Goal: Information Seeking & Learning: Find specific fact

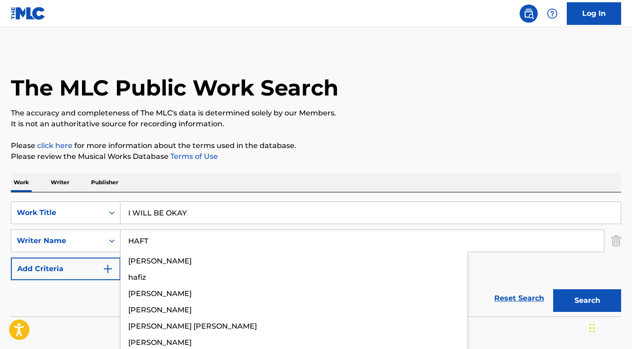
type input "HAFT"
click at [587, 301] on button "Search" at bounding box center [587, 301] width 68 height 23
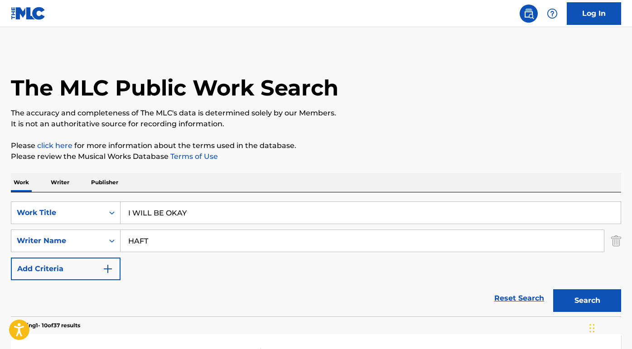
click at [99, 286] on div "Reset Search Search" at bounding box center [316, 298] width 610 height 36
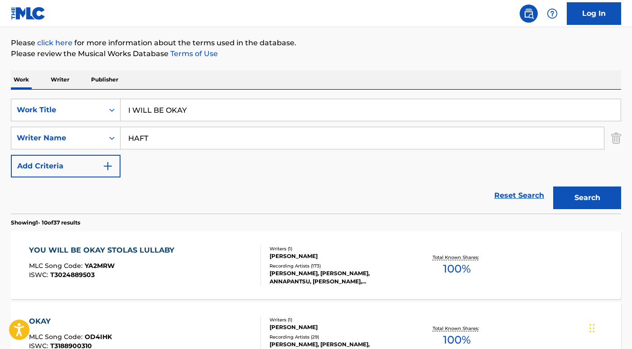
scroll to position [112, 0]
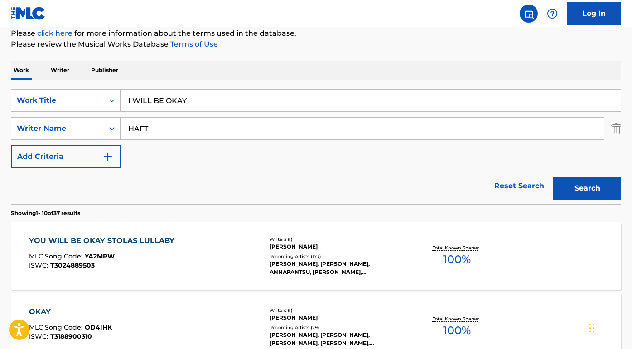
click at [122, 236] on div "YOU WILL BE OKAY STOLAS LULLABY" at bounding box center [104, 241] width 150 height 11
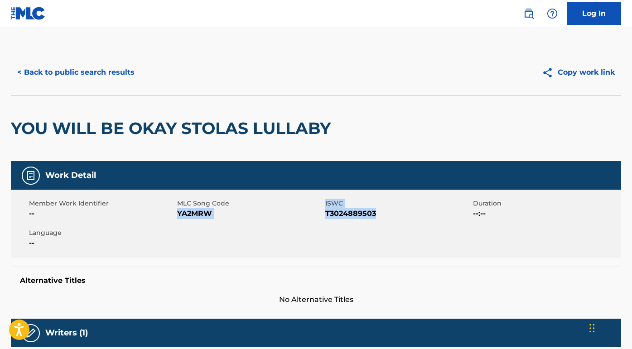
drag, startPoint x: 383, startPoint y: 217, endPoint x: 179, endPoint y: 212, distance: 204.9
click at [179, 212] on div "Member Work Identifier -- MLC Song Code YA2MRW ISWC T3024889503 Duration --:-- …" at bounding box center [316, 224] width 610 height 68
copy div "YA2MRW ISWC T3024889503"
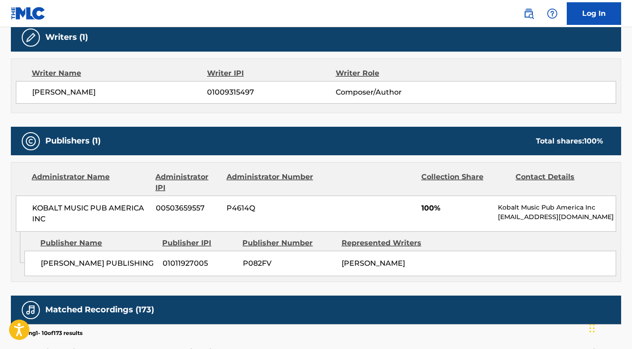
scroll to position [307, 0]
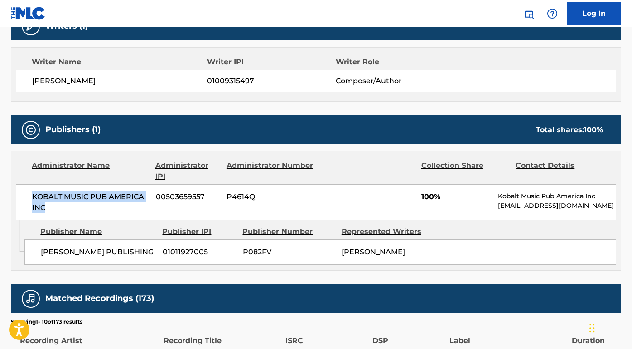
drag, startPoint x: 51, startPoint y: 205, endPoint x: 25, endPoint y: 196, distance: 27.5
click at [25, 196] on div "KOBALT MUSIC PUB AMERICA INC 00503659557 P4614Q 100% Kobalt Music Pub America I…" at bounding box center [316, 202] width 600 height 36
copy span "KOBALT MUSIC PUB AMERICA INC"
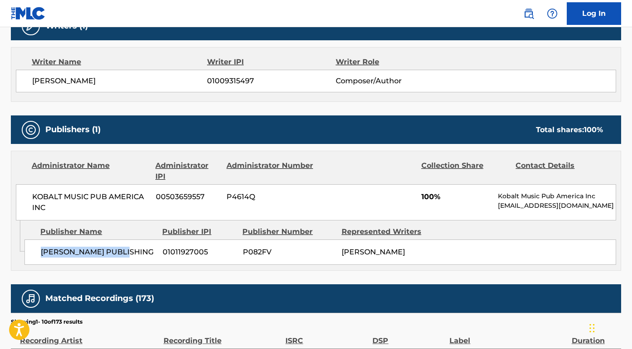
drag, startPoint x: 141, startPoint y: 249, endPoint x: 27, endPoint y: 249, distance: 114.2
click at [27, 249] on div "[PERSON_NAME] PUBLISHING 01011927005 P082FV [PERSON_NAME]" at bounding box center [320, 252] width 592 height 25
copy span "[PERSON_NAME] PUBLISHING"
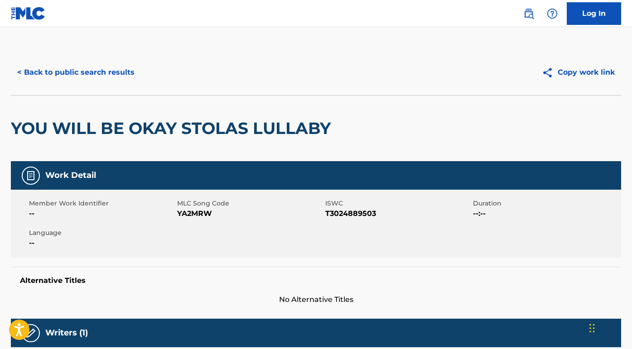
scroll to position [0, 0]
click at [111, 73] on button "< Back to public search results" at bounding box center [76, 72] width 130 height 23
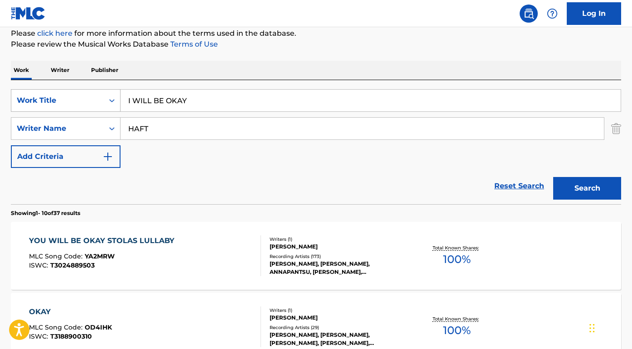
drag, startPoint x: 193, startPoint y: 99, endPoint x: 94, endPoint y: 98, distance: 98.8
click at [94, 98] on div "SearchWithCriteria28cf4796-ed8d-40c0-8e1f-7b17a1ba07d8 Work Title I WILL BE OKAY" at bounding box center [316, 100] width 610 height 23
paste input "[PERSON_NAME] Funny How Time Slips Away"
drag, startPoint x: 164, startPoint y: 102, endPoint x: 124, endPoint y: 102, distance: 40.3
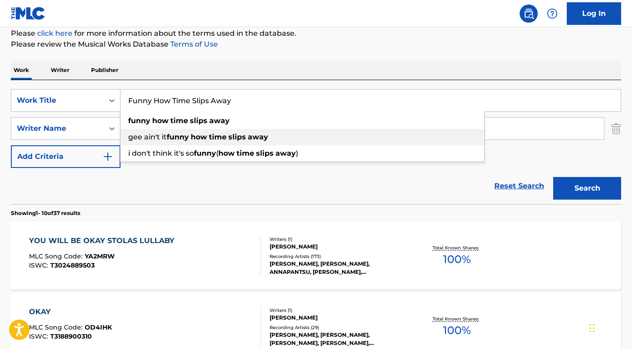
type input "Funny How Time Slips Away"
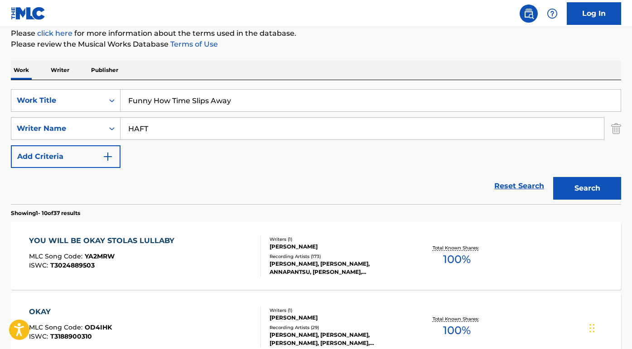
click at [158, 192] on div "Reset Search Search" at bounding box center [316, 186] width 610 height 36
drag, startPoint x: 161, startPoint y: 128, endPoint x: 99, endPoint y: 123, distance: 62.3
click at [99, 123] on div "SearchWithCriteria97186a86-233d-4aa7-88fa-3f0870ef6bbe Writer Name HAFT" at bounding box center [316, 128] width 610 height 23
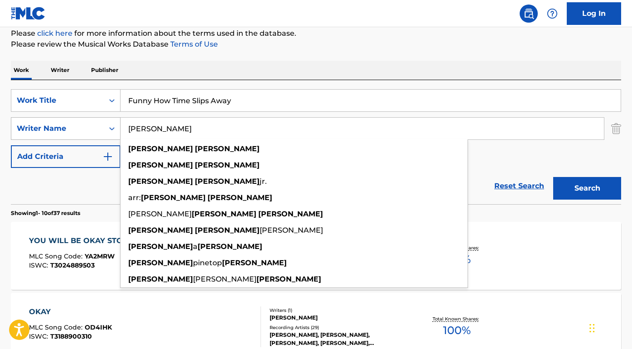
type input "[PERSON_NAME]"
click at [587, 189] on button "Search" at bounding box center [587, 188] width 68 height 23
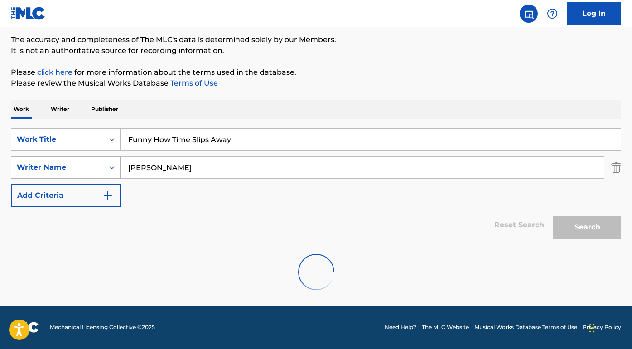
scroll to position [73, 0]
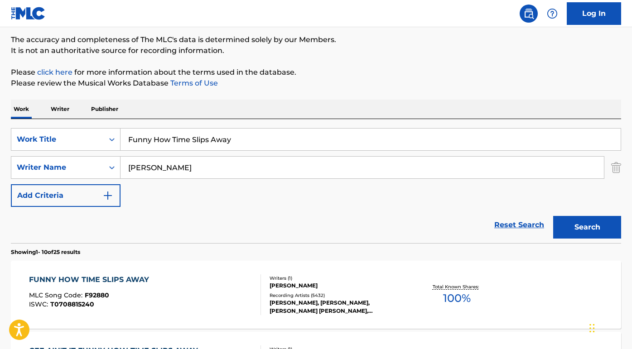
click at [130, 279] on div "FUNNY HOW TIME SLIPS AWAY" at bounding box center [91, 280] width 125 height 11
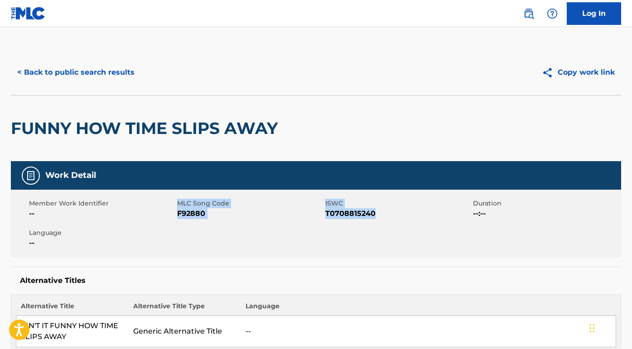
drag, startPoint x: 383, startPoint y: 215, endPoint x: 177, endPoint y: 211, distance: 206.2
click at [176, 210] on div "Member Work Identifier -- MLC Song Code F92880 ISWC T0708815240 Duration --:-- …" at bounding box center [316, 224] width 610 height 68
click at [189, 217] on span "F92880" at bounding box center [250, 213] width 146 height 11
drag, startPoint x: 378, startPoint y: 214, endPoint x: 178, endPoint y: 214, distance: 199.8
click at [178, 214] on div "Member Work Identifier -- MLC Song Code F92880 ISWC T0708815240 Duration --:-- …" at bounding box center [316, 224] width 610 height 68
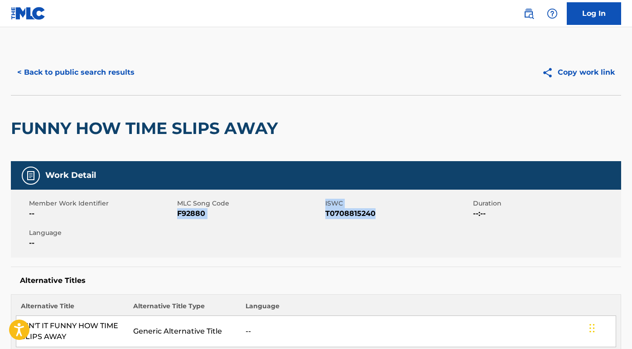
copy div "F92880 ISWC T0708815240"
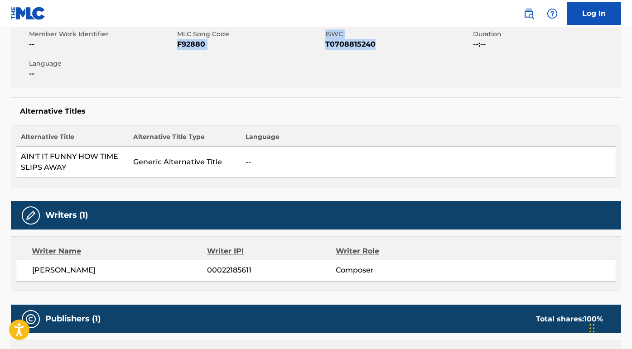
scroll to position [262, 0]
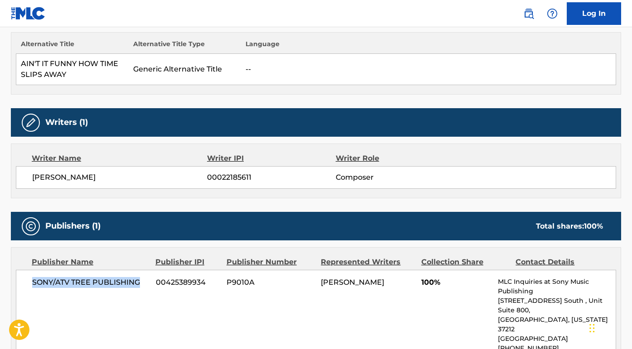
drag, startPoint x: 140, startPoint y: 284, endPoint x: 29, endPoint y: 281, distance: 110.6
click at [29, 281] on div "SONY/ATV TREE PUBLISHING 00425389934 P9010A [PERSON_NAME] 100% MLC Inquiries at…" at bounding box center [316, 320] width 600 height 100
copy span "SONY/ATV TREE PUBLISHING"
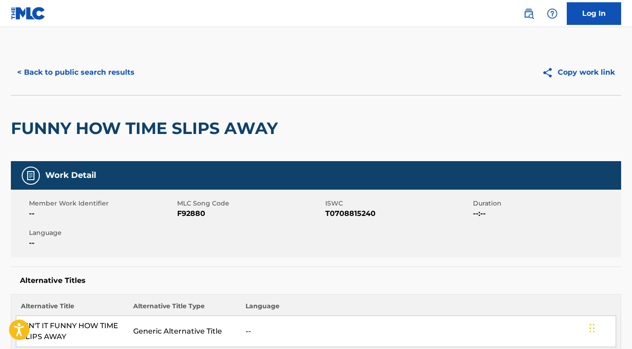
scroll to position [0, 0]
click at [69, 71] on button "< Back to public search results" at bounding box center [76, 72] width 130 height 23
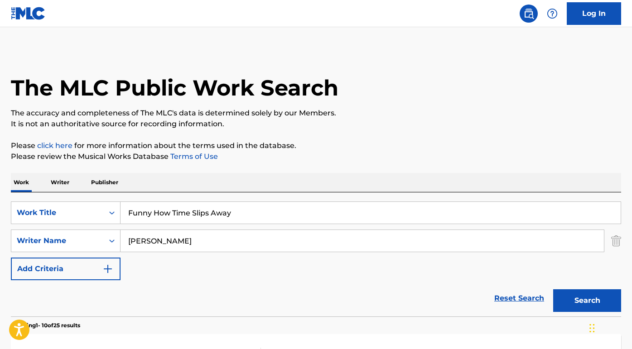
scroll to position [73, 0]
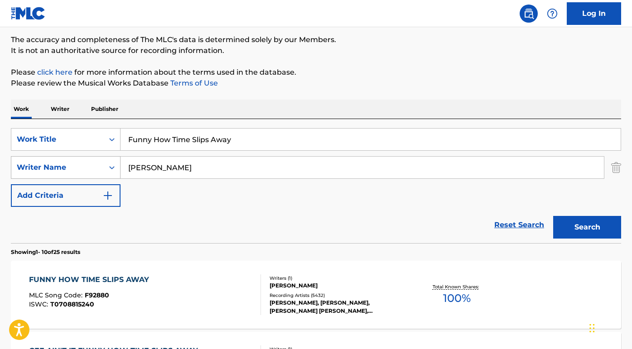
drag, startPoint x: 192, startPoint y: 169, endPoint x: 82, endPoint y: 166, distance: 110.1
click at [82, 166] on div "SearchWithCriteria97186a86-233d-4aa7-88fa-3f0870ef6bbe Writer Name [PERSON_NAME]" at bounding box center [316, 167] width 610 height 23
paste input "[PERSON_NAME]"
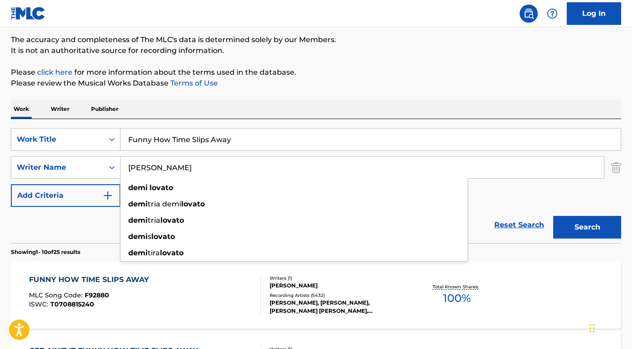
type input "[PERSON_NAME]"
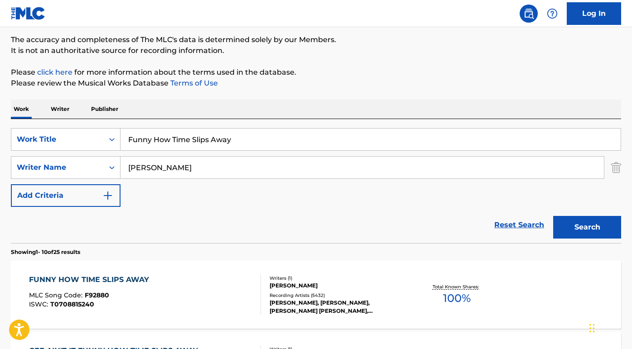
drag, startPoint x: 244, startPoint y: 142, endPoint x: 116, endPoint y: 128, distance: 128.6
click at [116, 128] on div "SearchWithCriteria28cf4796-ed8d-40c0-8e1f-7b17a1ba07d8 Work Title Funny How Tim…" at bounding box center [316, 181] width 610 height 124
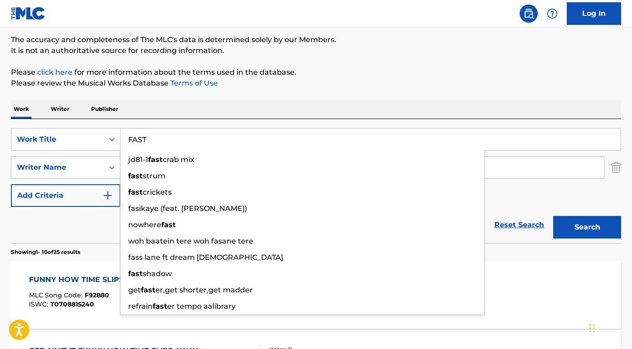
type input "FAST"
click at [587, 227] on button "Search" at bounding box center [587, 227] width 68 height 23
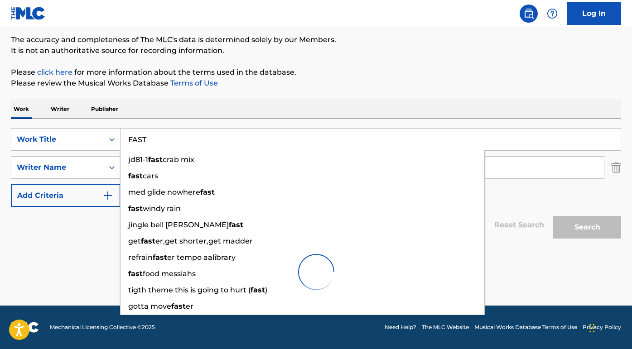
scroll to position [44, 0]
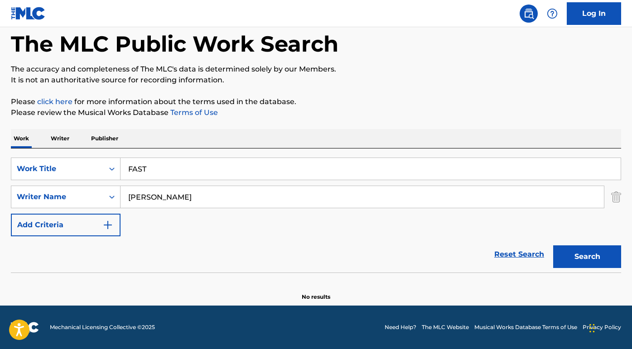
click at [80, 244] on div "Reset Search Search" at bounding box center [316, 255] width 610 height 36
click at [575, 261] on button "Search" at bounding box center [587, 257] width 68 height 23
drag, startPoint x: 151, startPoint y: 197, endPoint x: 79, endPoint y: 192, distance: 72.2
click at [79, 192] on div "SearchWithCriteria97186a86-233d-4aa7-88fa-3f0870ef6bbe Writer Name [PERSON_NAME]" at bounding box center [316, 197] width 610 height 23
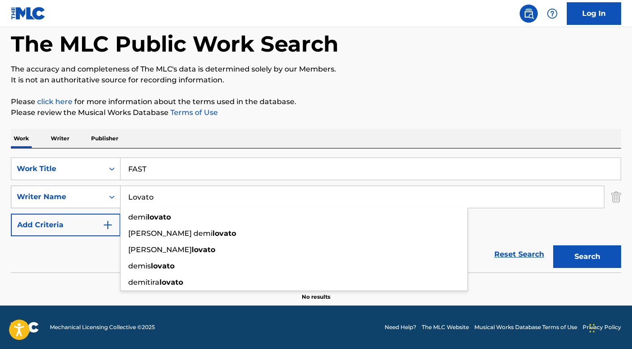
type input "Lovato"
click at [587, 257] on button "Search" at bounding box center [587, 257] width 68 height 23
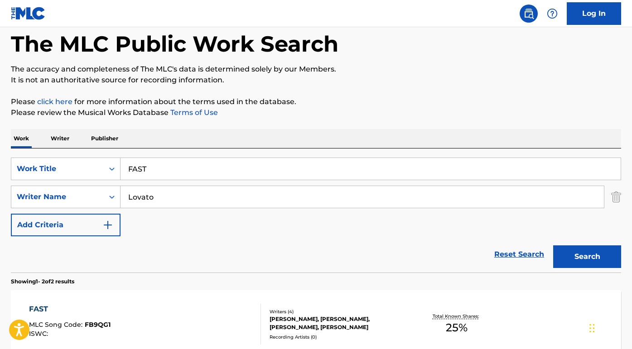
click at [74, 245] on div "Reset Search Search" at bounding box center [316, 255] width 610 height 36
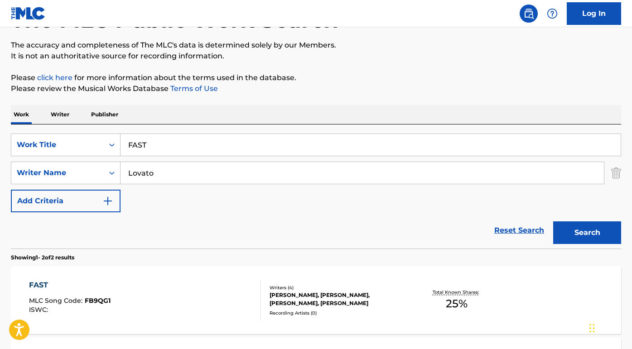
scroll to position [86, 0]
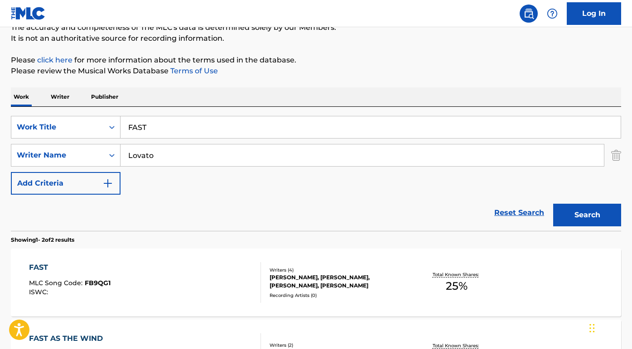
click at [42, 265] on div "FAST" at bounding box center [70, 267] width 82 height 11
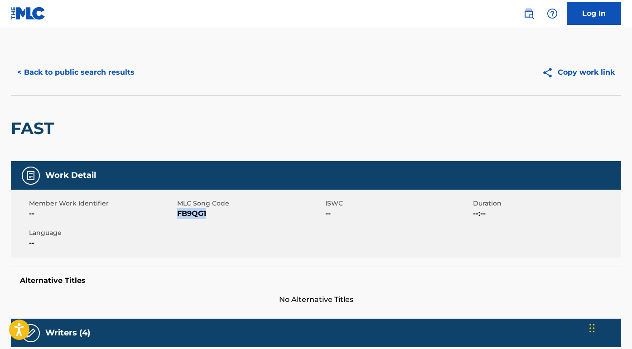
drag, startPoint x: 212, startPoint y: 215, endPoint x: 178, endPoint y: 215, distance: 34.4
click at [178, 215] on span "FB9QG1" at bounding box center [250, 213] width 146 height 11
copy span "FB9QG1"
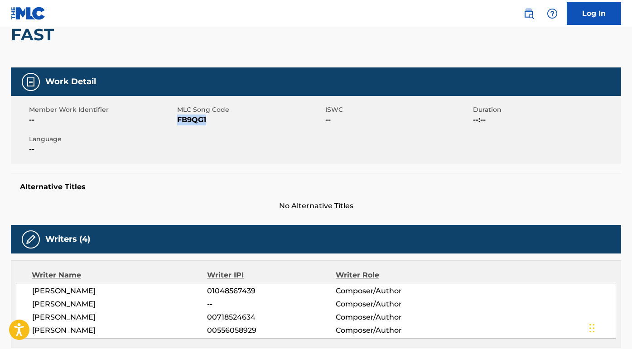
scroll to position [126, 0]
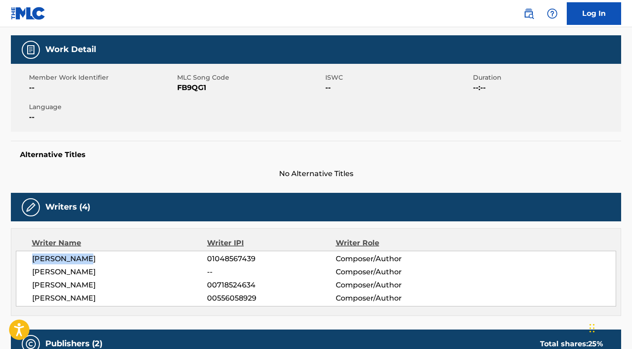
drag, startPoint x: 97, startPoint y: 262, endPoint x: 24, endPoint y: 261, distance: 72.5
click at [24, 261] on div "[PERSON_NAME] 01048567439 Composer/Author [PERSON_NAME] -- Composer/Author [PER…" at bounding box center [316, 279] width 600 height 56
copy span "[PERSON_NAME]"
drag, startPoint x: 108, startPoint y: 272, endPoint x: 31, endPoint y: 271, distance: 77.0
click at [31, 271] on div "[PERSON_NAME] 01048567439 Composer/Author [PERSON_NAME] -- Composer/Author [PER…" at bounding box center [316, 279] width 600 height 56
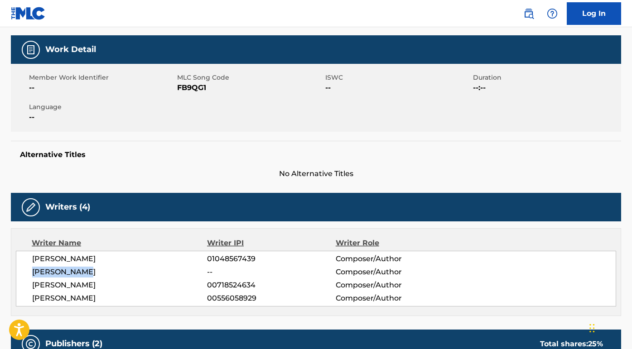
copy span "[PERSON_NAME]"
drag, startPoint x: 147, startPoint y: 285, endPoint x: 30, endPoint y: 284, distance: 116.9
click at [30, 284] on div "[PERSON_NAME] 01048567439 Composer/Author [PERSON_NAME] -- Composer/Author [PER…" at bounding box center [316, 279] width 600 height 56
copy span "[PERSON_NAME]"
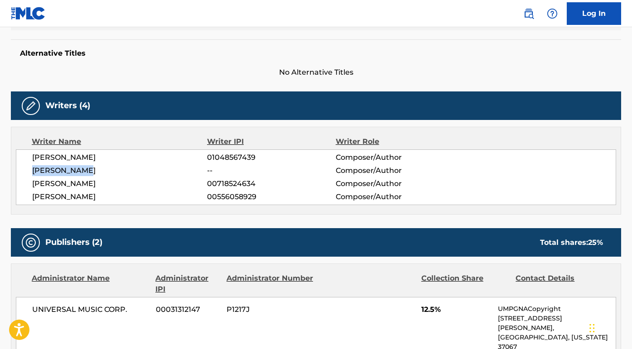
scroll to position [262, 0]
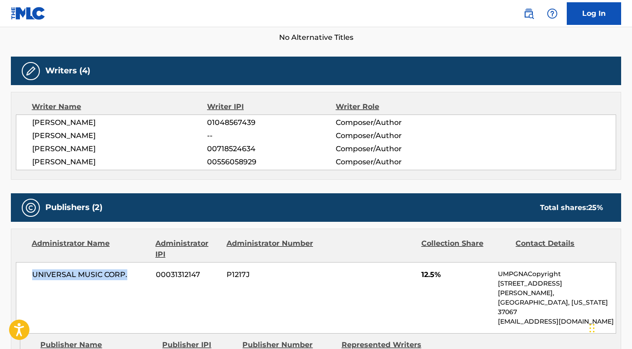
drag, startPoint x: 130, startPoint y: 273, endPoint x: 19, endPoint y: 272, distance: 111.5
click at [19, 272] on div "UNIVERSAL MUSIC CORP. 00031312147 P1217J 12.5% UMPGNACopyright [STREET_ADDRESS]…" at bounding box center [316, 298] width 600 height 72
copy span "UNIVERSAL MUSIC CORP."
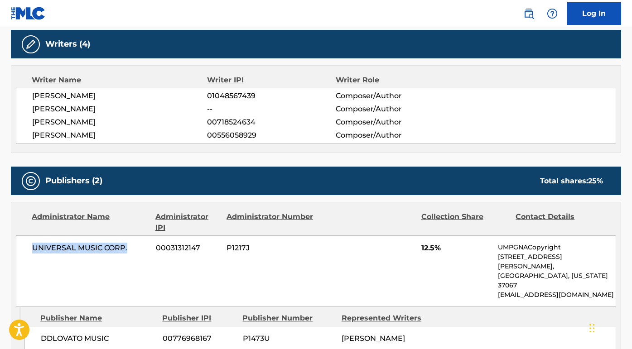
scroll to position [426, 0]
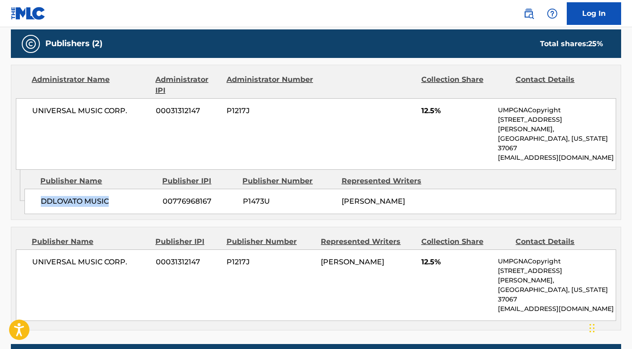
drag, startPoint x: 123, startPoint y: 178, endPoint x: 29, endPoint y: 176, distance: 94.3
click at [29, 189] on div "DDLOVATO MUSIC 00776968167 P1473U [PERSON_NAME]" at bounding box center [320, 201] width 592 height 25
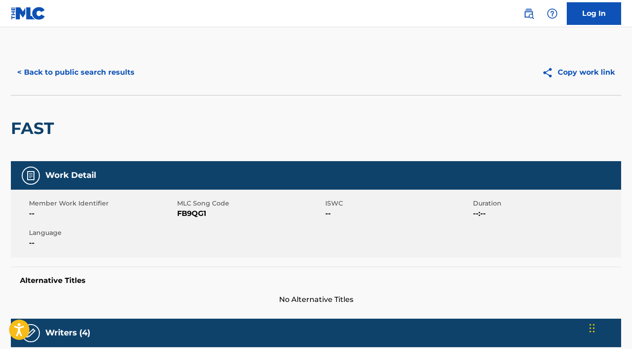
scroll to position [0, 0]
click at [67, 77] on button "< Back to public search results" at bounding box center [76, 72] width 130 height 23
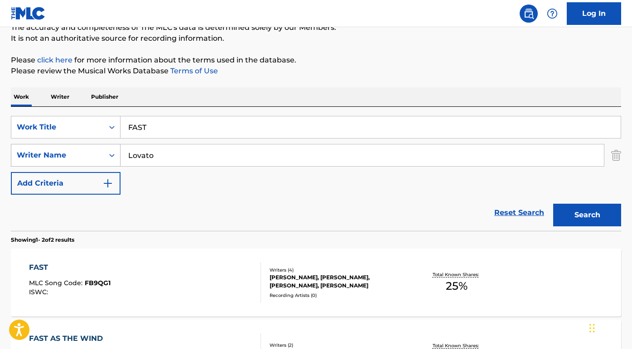
drag, startPoint x: 156, startPoint y: 160, endPoint x: 100, endPoint y: 155, distance: 56.4
click at [100, 155] on div "SearchWithCriteria97186a86-233d-4aa7-88fa-3f0870ef6bbe Writer Name [PERSON_NAME]" at bounding box center [316, 155] width 610 height 23
paste input "[PERSON_NAME]"
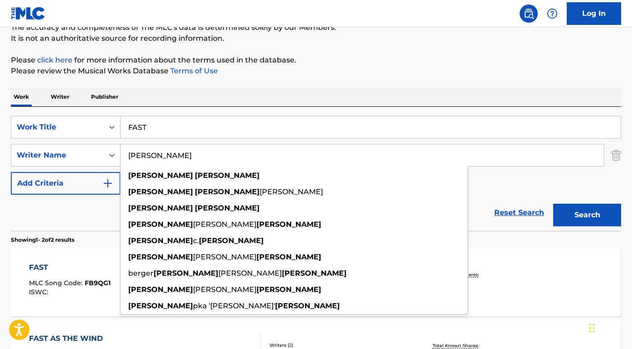
type input "[PERSON_NAME]"
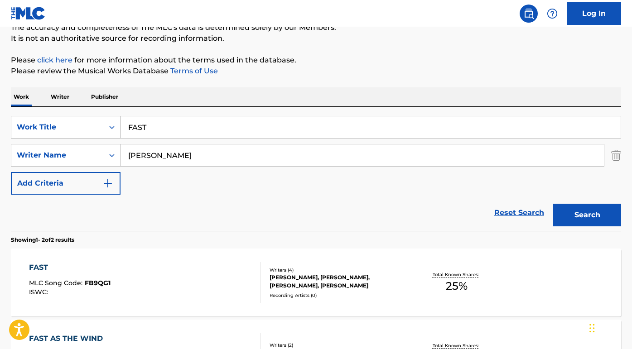
drag, startPoint x: 162, startPoint y: 130, endPoint x: 102, endPoint y: 126, distance: 60.9
click at [101, 126] on div "SearchWithCriteria28cf4796-ed8d-40c0-8e1f-7b17a1ba07d8 Work Title FAST" at bounding box center [316, 127] width 610 height 23
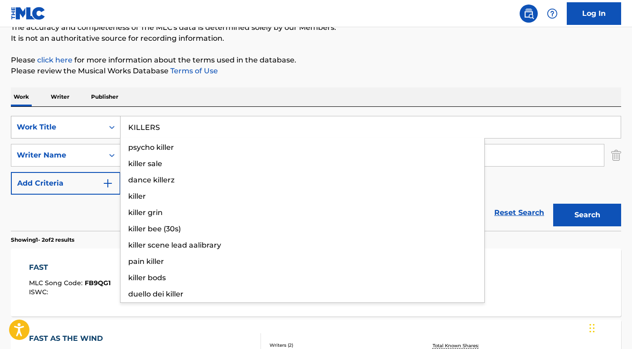
type input "KILLERS"
click at [587, 215] on button "Search" at bounding box center [587, 215] width 68 height 23
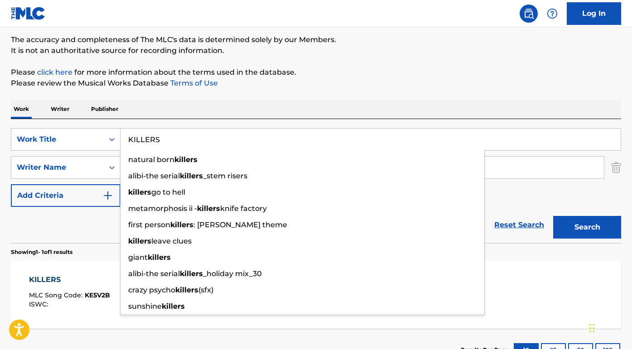
click at [79, 226] on div "Reset Search Search" at bounding box center [316, 225] width 610 height 36
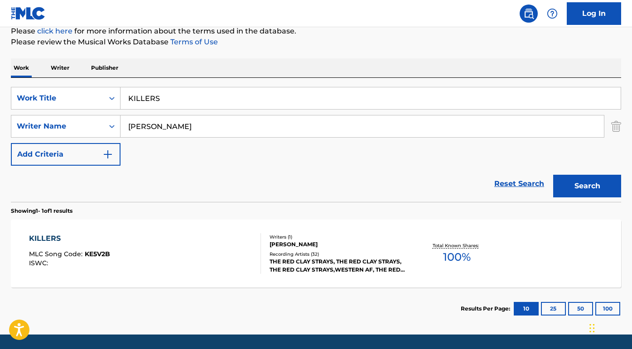
scroll to position [123, 0]
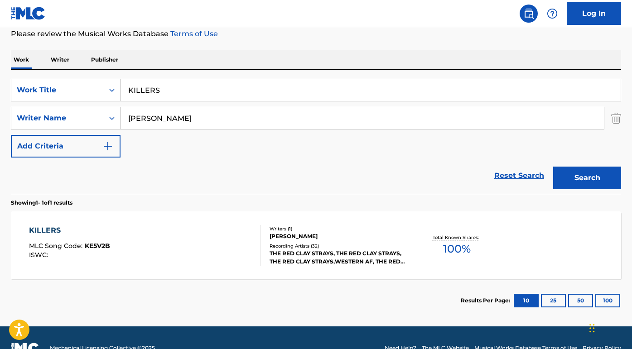
click at [63, 228] on div "KILLERS" at bounding box center [69, 230] width 81 height 11
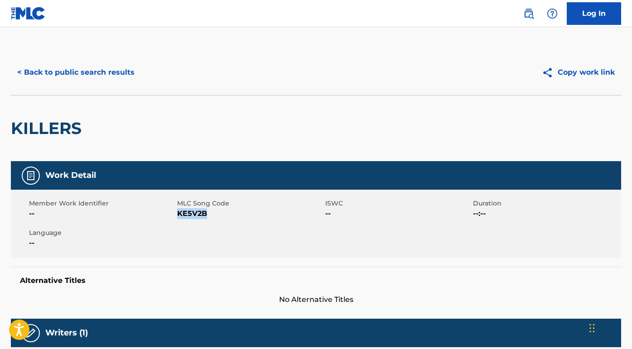
drag, startPoint x: 210, startPoint y: 214, endPoint x: 177, endPoint y: 214, distance: 33.5
click at [177, 214] on span "KE5V2B" at bounding box center [250, 213] width 146 height 11
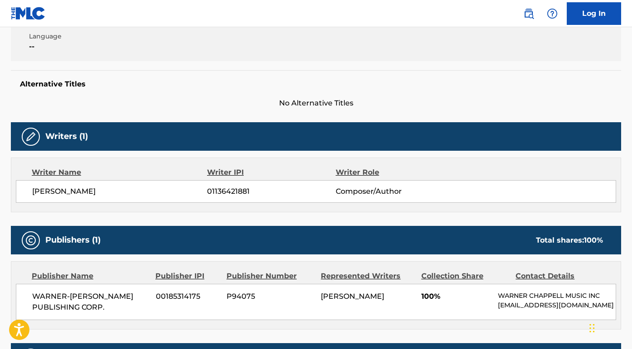
scroll to position [211, 0]
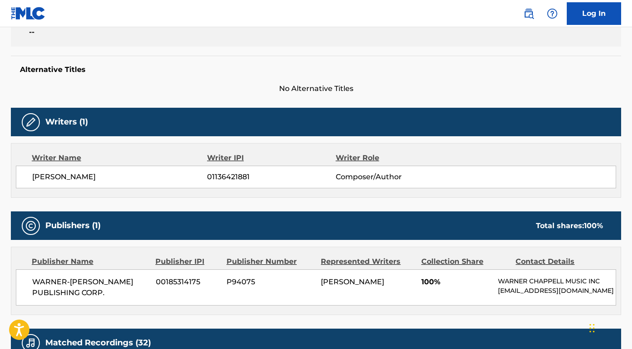
drag, startPoint x: 113, startPoint y: 181, endPoint x: 29, endPoint y: 177, distance: 83.9
click at [29, 177] on div "[PERSON_NAME] 01136421881 Composer/Author" at bounding box center [316, 177] width 600 height 23
drag, startPoint x: 106, startPoint y: 290, endPoint x: 32, endPoint y: 277, distance: 75.1
click at [32, 277] on span "WARNER-[PERSON_NAME] PUBLISHING CORP." at bounding box center [90, 288] width 117 height 22
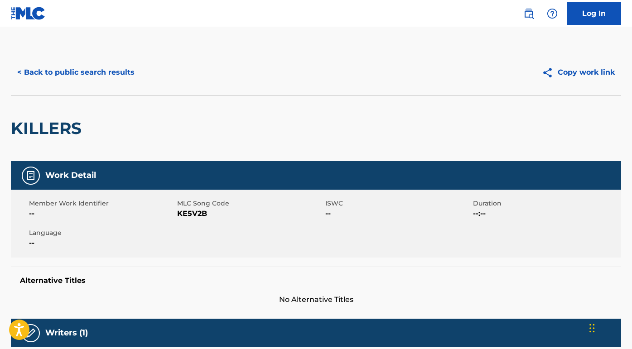
click at [117, 78] on button "< Back to public search results" at bounding box center [76, 72] width 130 height 23
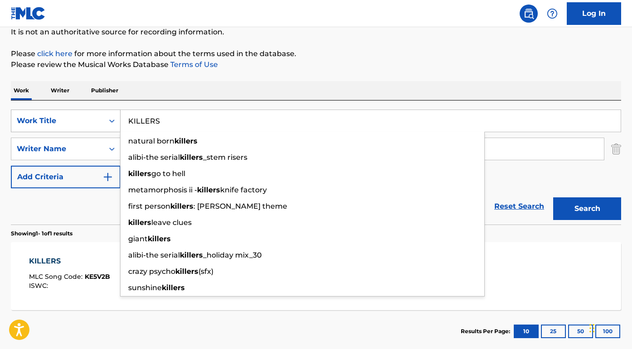
drag, startPoint x: 207, startPoint y: 125, endPoint x: 107, endPoint y: 116, distance: 100.1
click at [107, 116] on div "SearchWithCriteria28cf4796-ed8d-40c0-8e1f-7b17a1ba07d8 Work Title KILLERS natur…" at bounding box center [316, 121] width 610 height 23
paste input "Nails for Breakfast, Tacks for Snacks"
type input "Nails for Breakfast, Tacks for Snacks"
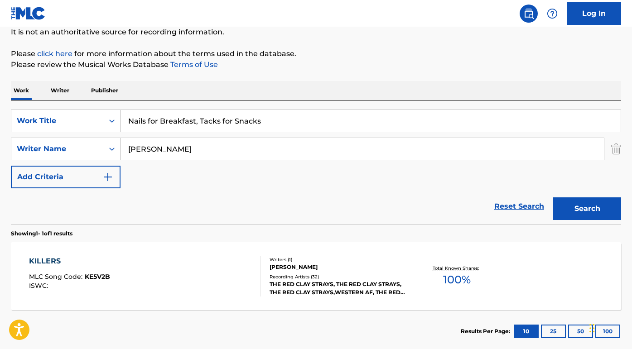
click at [213, 68] on link "Terms of Use" at bounding box center [193, 64] width 49 height 9
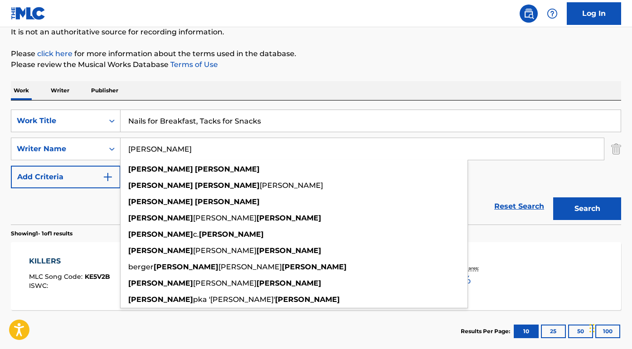
drag, startPoint x: 219, startPoint y: 139, endPoint x: 239, endPoint y: 160, distance: 29.5
click at [239, 160] on div "[PERSON_NAME] [PERSON_NAME] [PERSON_NAME] [PERSON_NAME] [PERSON_NAME] [PERSON_N…" at bounding box center [362, 149] width 483 height 22
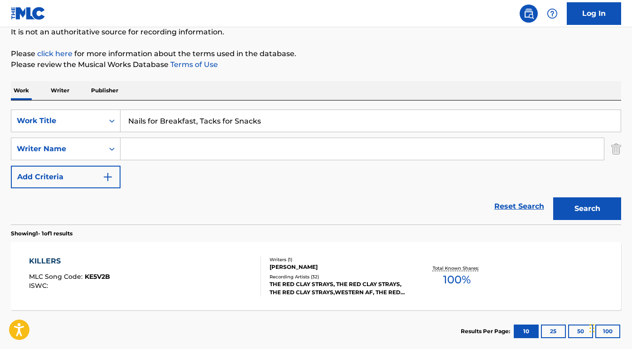
click at [587, 209] on button "Search" at bounding box center [587, 209] width 68 height 23
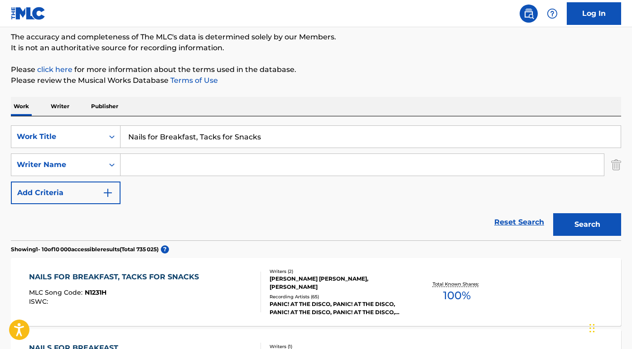
scroll to position [77, 0]
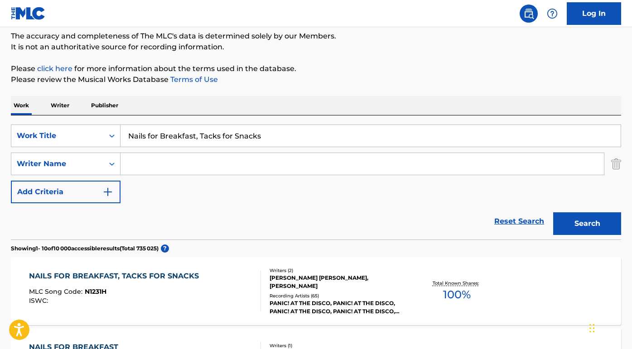
click at [127, 276] on div "NAILS FOR BREAKFAST, TACKS FOR SNACKS" at bounding box center [116, 276] width 174 height 11
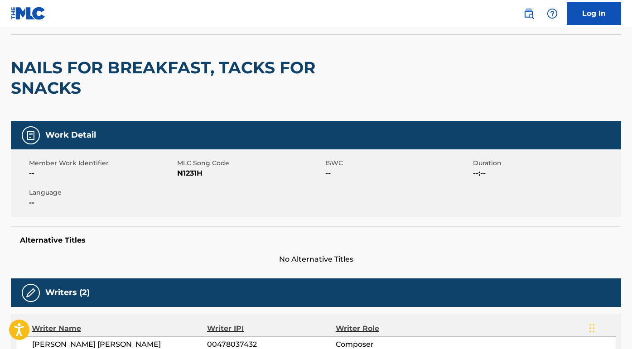
scroll to position [81, 0]
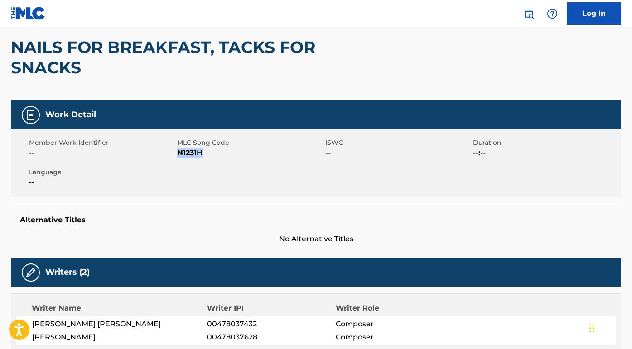
drag, startPoint x: 206, startPoint y: 153, endPoint x: 178, endPoint y: 154, distance: 28.6
click at [179, 154] on span "N1231H" at bounding box center [250, 153] width 146 height 11
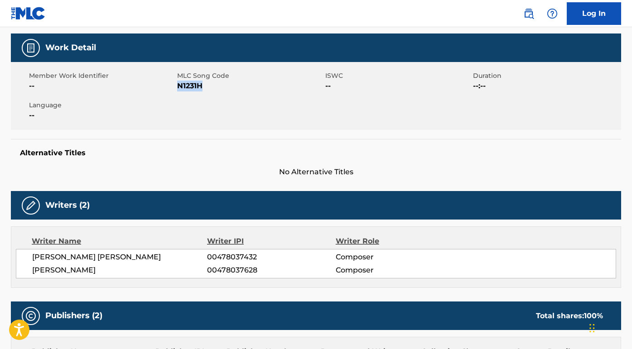
scroll to position [197, 0]
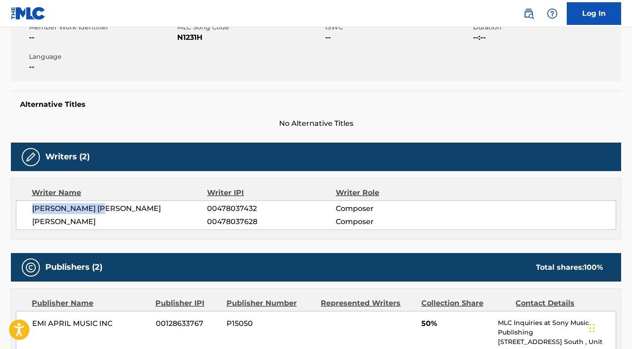
drag, startPoint x: 110, startPoint y: 211, endPoint x: 22, endPoint y: 210, distance: 87.9
click at [22, 210] on div "[PERSON_NAME] [PERSON_NAME] 00478037432 Composer [PERSON_NAME] 00478037628 Comp…" at bounding box center [316, 215] width 600 height 29
drag, startPoint x: 108, startPoint y: 223, endPoint x: 27, endPoint y: 222, distance: 81.1
click at [27, 222] on div "[PERSON_NAME] [PERSON_NAME] 00478037432 Composer [PERSON_NAME] 00478037628 Comp…" at bounding box center [316, 215] width 600 height 29
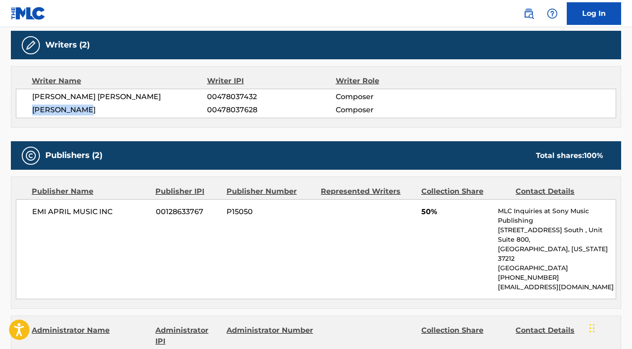
scroll to position [331, 0]
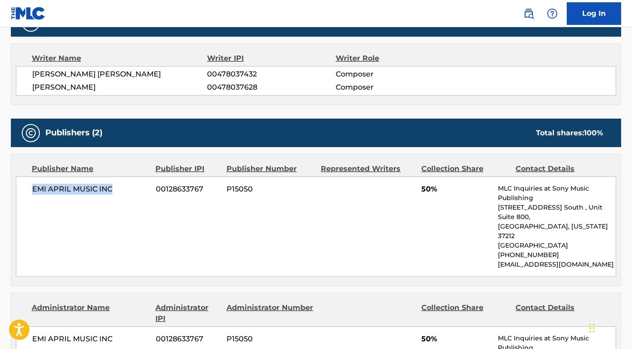
drag, startPoint x: 118, startPoint y: 190, endPoint x: 13, endPoint y: 187, distance: 105.2
click at [13, 187] on div "Publisher Name Publisher IPI Publisher Number Represented Writers Collection Sh…" at bounding box center [315, 220] width 609 height 131
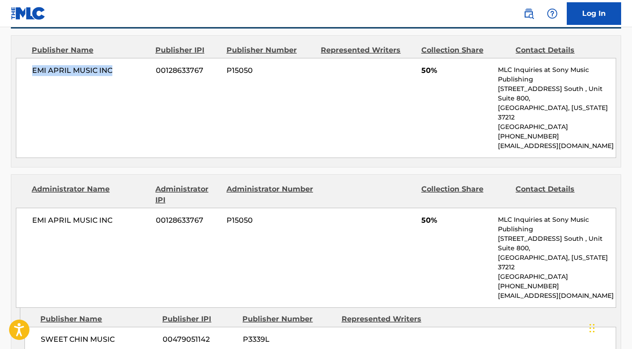
scroll to position [503, 0]
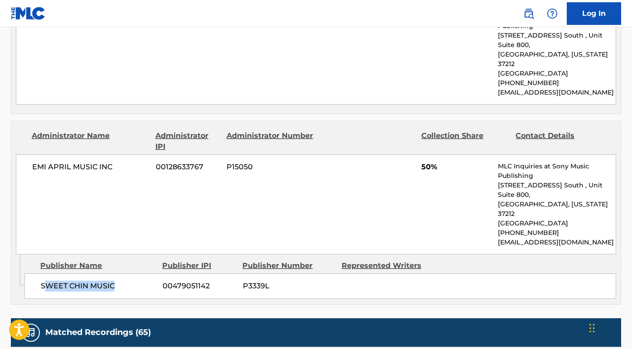
drag, startPoint x: 116, startPoint y: 244, endPoint x: 44, endPoint y: 243, distance: 71.6
click at [44, 281] on span "SWEET CHIN MUSIC" at bounding box center [98, 286] width 115 height 11
click at [319, 7] on nav "Log In" at bounding box center [316, 13] width 632 height 27
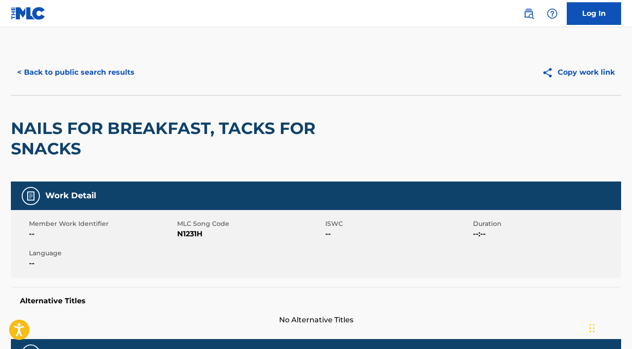
click at [102, 66] on button "< Back to public search results" at bounding box center [76, 72] width 130 height 23
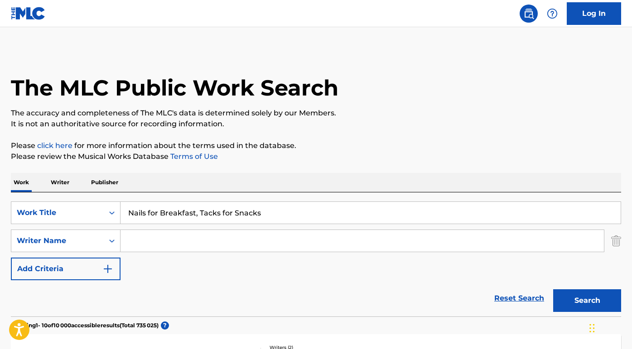
scroll to position [77, 0]
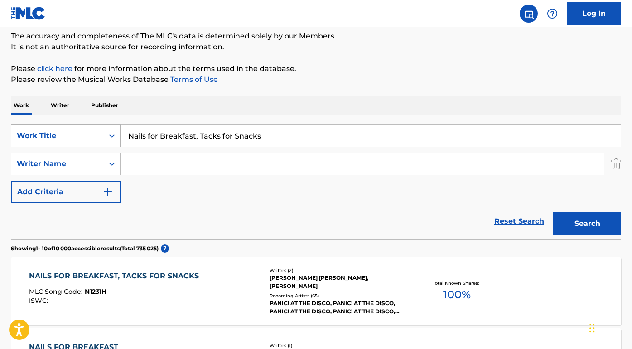
drag, startPoint x: 270, startPoint y: 134, endPoint x: 106, endPoint y: 126, distance: 164.3
click at [106, 126] on div "SearchWithCriteria28cf4796-ed8d-40c0-8e1f-7b17a1ba07d8 Work Title Nails for Bre…" at bounding box center [316, 136] width 610 height 23
paste input "[PERSON_NAME] everytime"
type input "[PERSON_NAME] everytime"
click at [185, 136] on input "[PERSON_NAME] everytime" at bounding box center [371, 136] width 500 height 22
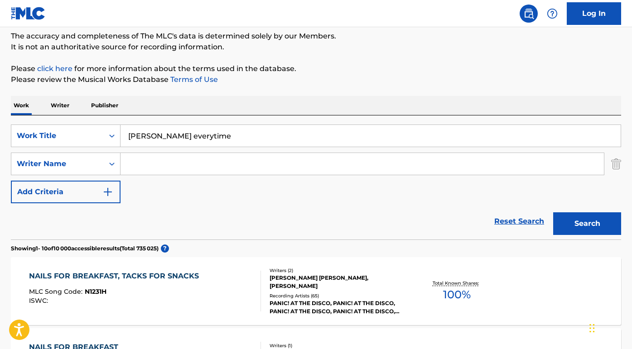
click at [185, 136] on input "[PERSON_NAME] everytime" at bounding box center [371, 136] width 500 height 22
drag, startPoint x: 185, startPoint y: 136, endPoint x: 120, endPoint y: 134, distance: 64.8
click at [120, 134] on div "SearchWithCriteria28cf4796-ed8d-40c0-8e1f-7b17a1ba07d8 Work Title [PERSON_NAME]…" at bounding box center [316, 136] width 610 height 23
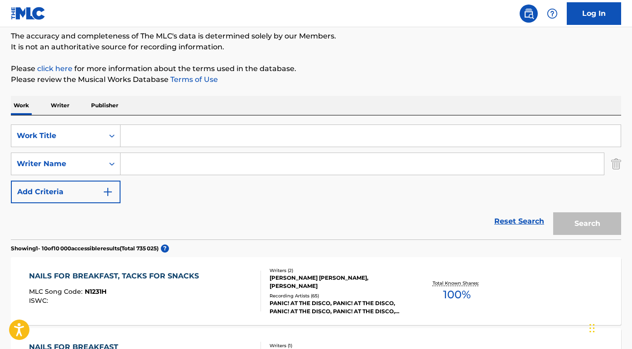
click at [157, 165] on input "Search Form" at bounding box center [362, 164] width 483 height 22
paste input "[PERSON_NAME] everytime"
drag, startPoint x: 181, startPoint y: 165, endPoint x: 238, endPoint y: 165, distance: 57.5
click at [238, 165] on input "[PERSON_NAME] everytime" at bounding box center [362, 164] width 483 height 22
type input "[PERSON_NAME]"
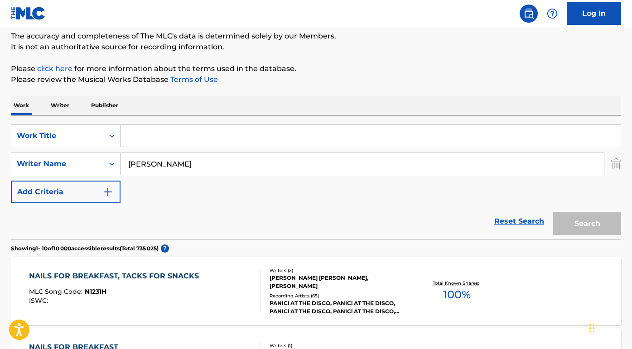
click at [134, 132] on input "Search Form" at bounding box center [371, 136] width 500 height 22
paste input "everytime"
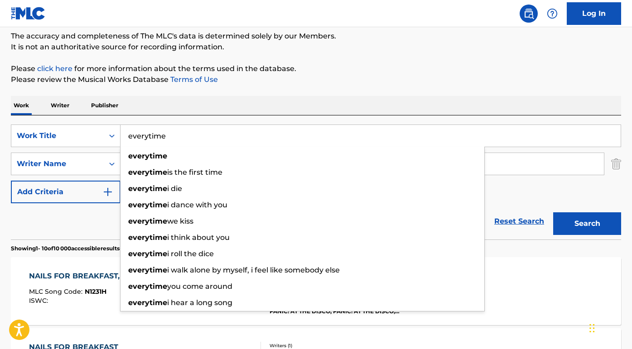
type input "everytime"
click at [587, 224] on button "Search" at bounding box center [587, 224] width 68 height 23
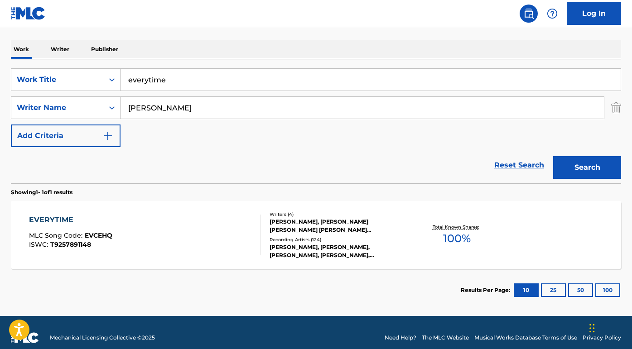
scroll to position [138, 0]
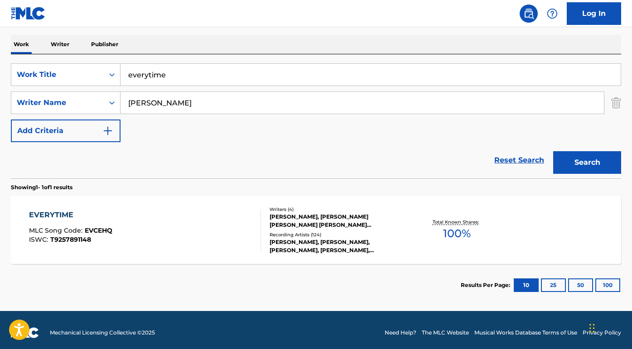
click at [78, 216] on div "EVERYTIME" at bounding box center [70, 215] width 83 height 11
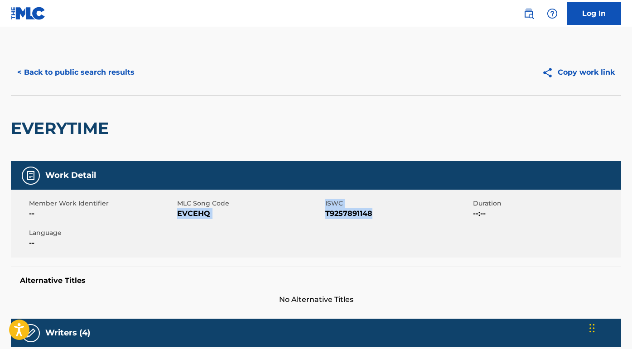
drag, startPoint x: 378, startPoint y: 215, endPoint x: 179, endPoint y: 211, distance: 199.9
click at [179, 211] on div "Member Work Identifier -- MLC Song Code EVCEHQ ISWC T9257891148 Duration --:-- …" at bounding box center [316, 224] width 610 height 68
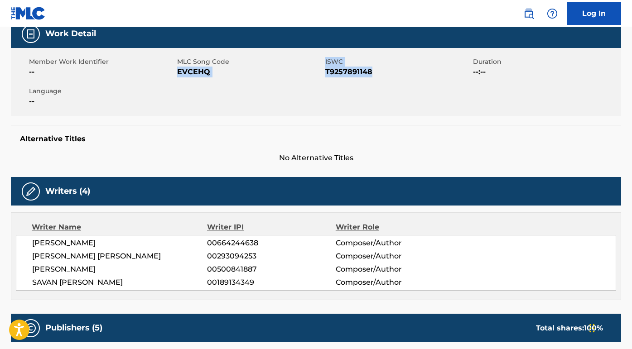
scroll to position [198, 0]
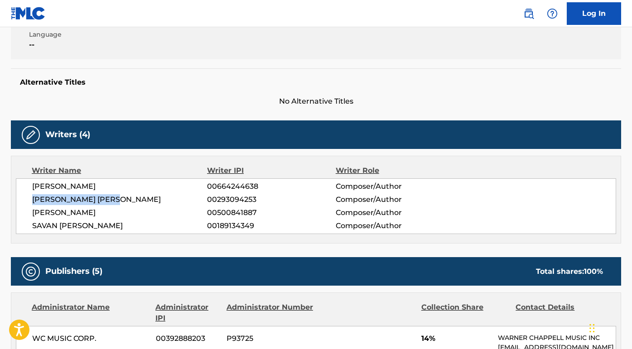
drag, startPoint x: 129, startPoint y: 201, endPoint x: 18, endPoint y: 200, distance: 111.0
click at [18, 200] on div "[PERSON_NAME] 00664244638 Composer/Author [PERSON_NAME] [PERSON_NAME] 002930942…" at bounding box center [316, 207] width 600 height 56
drag, startPoint x: 112, startPoint y: 218, endPoint x: 39, endPoint y: 218, distance: 73.0
click at [39, 218] on span "[PERSON_NAME]" at bounding box center [119, 213] width 175 height 11
drag, startPoint x: 115, startPoint y: 214, endPoint x: 15, endPoint y: 215, distance: 100.1
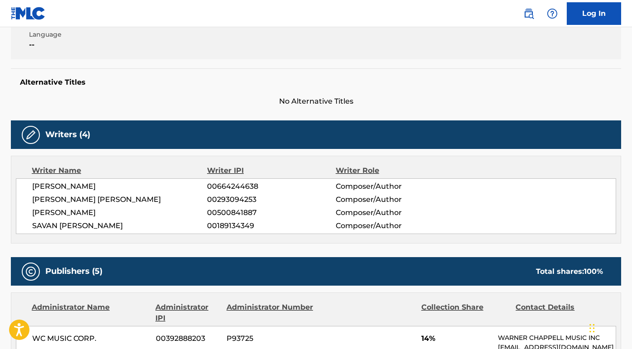
click at [15, 214] on div "Writer Name Writer IPI Writer Role [PERSON_NAME] 00664244638 Composer/Author [P…" at bounding box center [316, 200] width 610 height 88
drag, startPoint x: 141, startPoint y: 225, endPoint x: 32, endPoint y: 224, distance: 109.7
click at [32, 224] on span "SAVAN [PERSON_NAME]" at bounding box center [119, 226] width 175 height 11
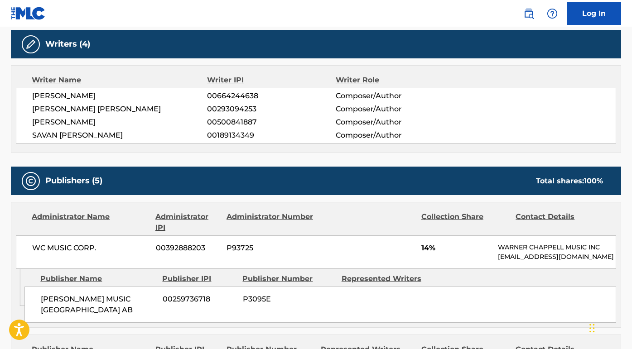
scroll to position [338, 0]
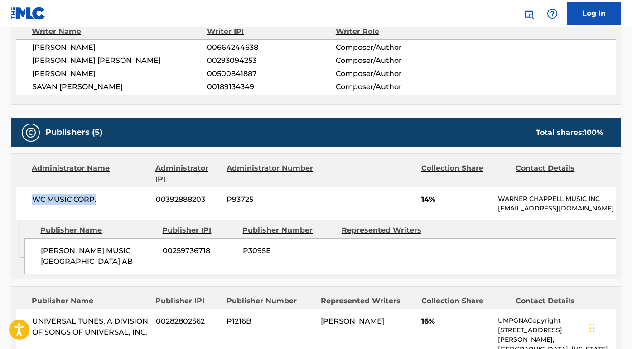
drag, startPoint x: 104, startPoint y: 206, endPoint x: 23, endPoint y: 192, distance: 81.8
click at [23, 192] on div "WC MUSIC CORP. 00392888203 P93725 14% [PERSON_NAME] MUSIC INC [EMAIL_ADDRESS][D…" at bounding box center [316, 204] width 600 height 34
drag, startPoint x: 115, startPoint y: 265, endPoint x: 33, endPoint y: 255, distance: 82.6
click at [32, 257] on div "[PERSON_NAME] MUSIC SCANDINAVIA AB 00259736718 P3095E" at bounding box center [320, 256] width 592 height 36
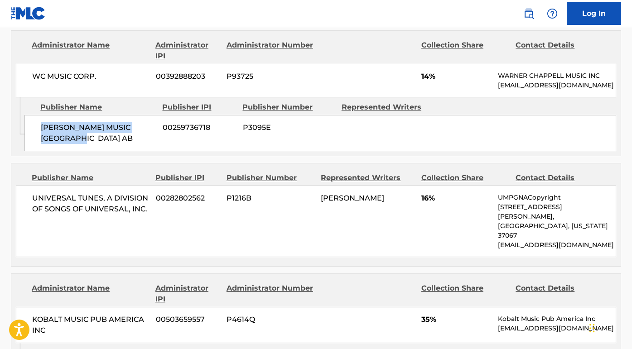
scroll to position [471, 0]
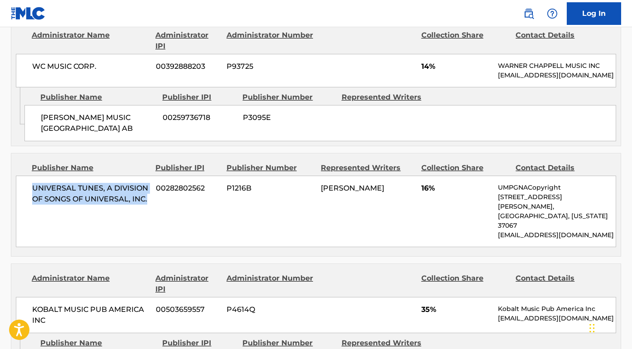
drag, startPoint x: 148, startPoint y: 208, endPoint x: 24, endPoint y: 195, distance: 124.0
click at [24, 195] on div "UNIVERSAL TUNES, A DIVISION OF SONGS OF UNIVERSAL, INC. 00282802562 P1216B [PER…" at bounding box center [316, 212] width 600 height 72
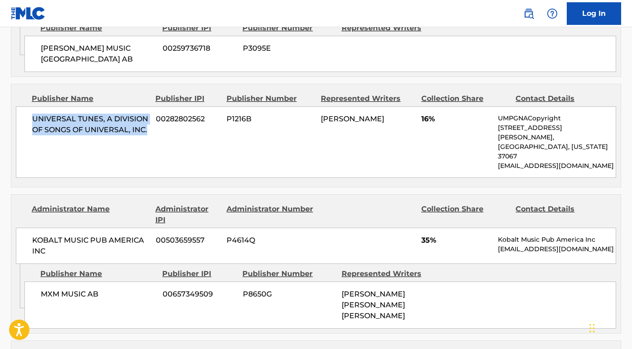
scroll to position [551, 0]
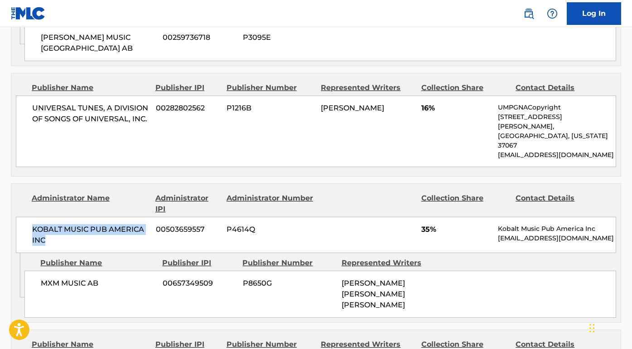
drag, startPoint x: 66, startPoint y: 238, endPoint x: 24, endPoint y: 217, distance: 47.2
click at [24, 217] on div "KOBALT MUSIC PUB AMERICA INC 00503659557 P4614Q 35% Kobalt Music Pub America In…" at bounding box center [316, 235] width 600 height 36
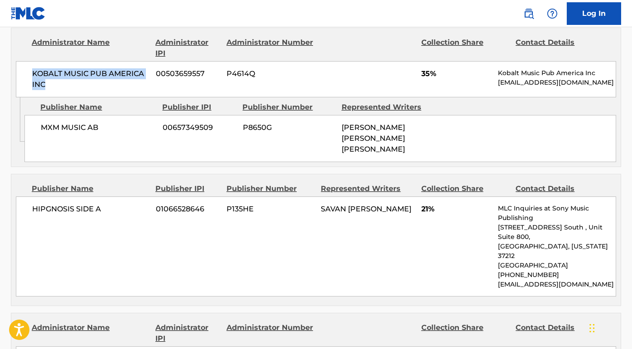
scroll to position [746, 0]
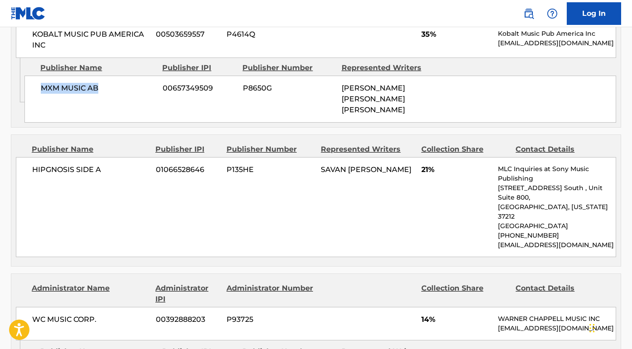
drag, startPoint x: 104, startPoint y: 80, endPoint x: 43, endPoint y: 75, distance: 61.4
click at [43, 83] on span "MXM MUSIC AB" at bounding box center [98, 88] width 115 height 11
click at [115, 164] on span "HIPGNOSIS SIDE A" at bounding box center [90, 169] width 117 height 11
drag, startPoint x: 114, startPoint y: 157, endPoint x: 19, endPoint y: 157, distance: 95.2
click at [19, 157] on div "HIPGNOSIS SIDE A 01066528646 P135HE SAVAN [PERSON_NAME] 21% MLC Inquiries at So…" at bounding box center [316, 207] width 600 height 100
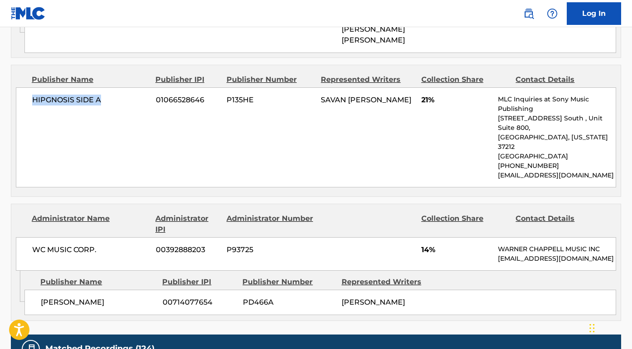
scroll to position [842, 0]
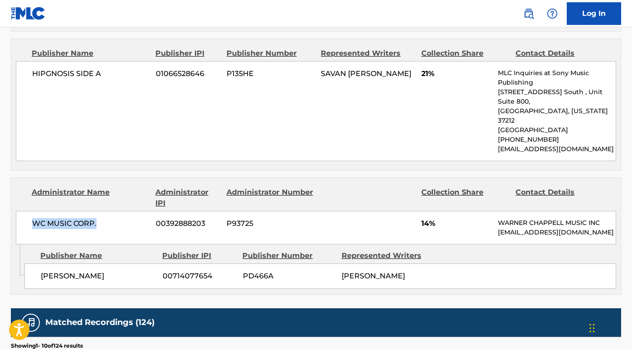
drag, startPoint x: 102, startPoint y: 197, endPoint x: 19, endPoint y: 189, distance: 83.3
click at [19, 211] on div "WC MUSIC CORP. 00392888203 P93725 14% [PERSON_NAME] MUSIC INC [EMAIL_ADDRESS][D…" at bounding box center [316, 228] width 600 height 34
drag, startPoint x: 113, startPoint y: 255, endPoint x: 31, endPoint y: 253, distance: 82.0
click at [31, 264] on div "WOLF COUSINS 00714077654 PD466A [PERSON_NAME]" at bounding box center [320, 276] width 592 height 25
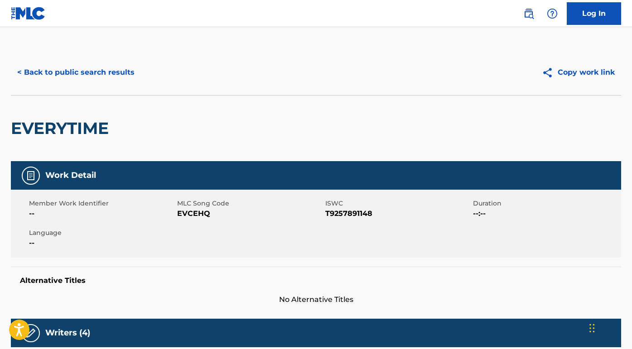
scroll to position [0, 0]
click at [95, 78] on button "< Back to public search results" at bounding box center [76, 72] width 130 height 23
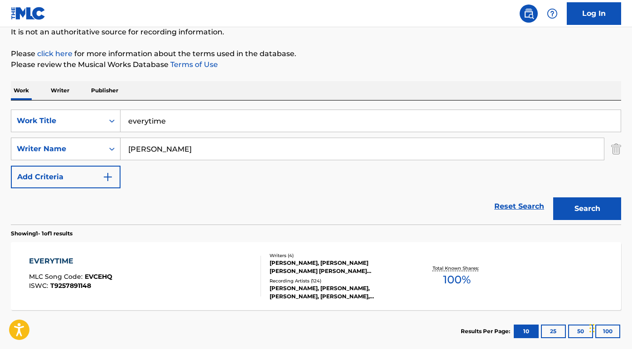
drag, startPoint x: 189, startPoint y: 147, endPoint x: 108, endPoint y: 147, distance: 80.7
click at [108, 147] on div "SearchWithCriteria97186a86-233d-4aa7-88fa-3f0870ef6bbe Writer Name [PERSON_NAME]" at bounding box center [316, 149] width 610 height 23
paste input "[PERSON_NAME]"
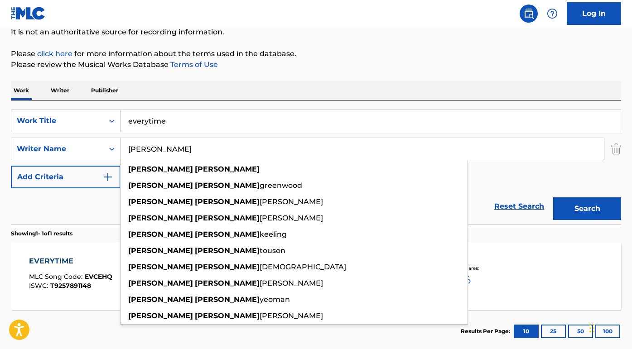
type input "[PERSON_NAME]"
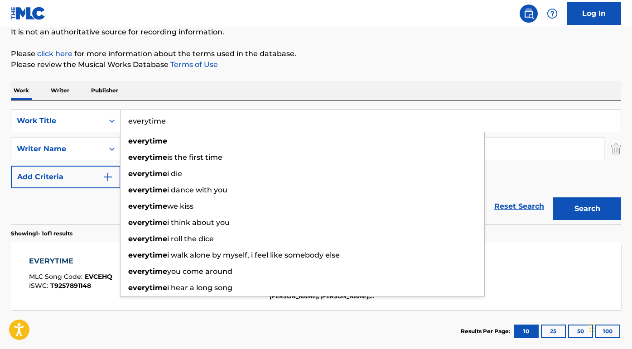
drag, startPoint x: 207, startPoint y: 122, endPoint x: 122, endPoint y: 122, distance: 85.2
click at [122, 122] on input "everytime" at bounding box center [371, 121] width 500 height 22
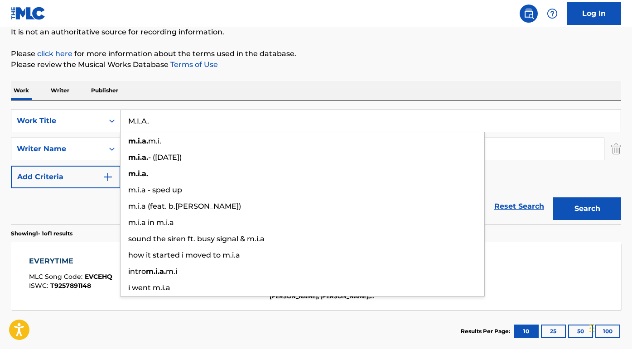
type input "M.I.A."
click at [587, 209] on button "Search" at bounding box center [587, 209] width 68 height 23
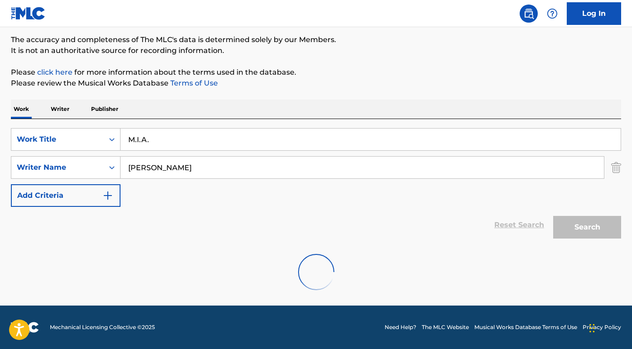
scroll to position [73, 0]
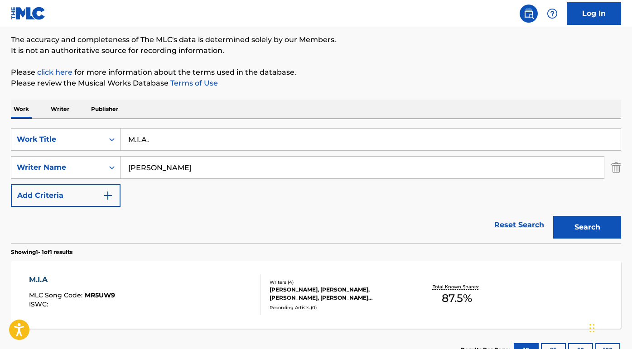
click at [47, 283] on div "M.I.A" at bounding box center [72, 280] width 86 height 11
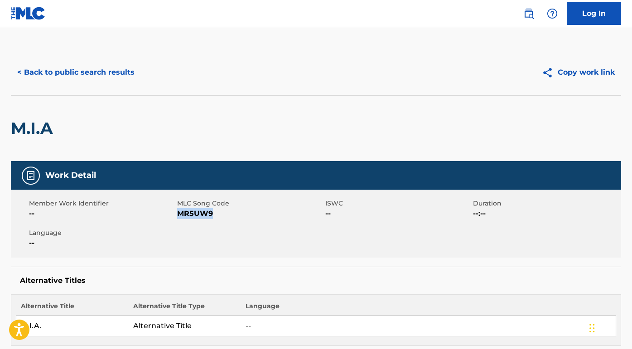
drag, startPoint x: 215, startPoint y: 218, endPoint x: 177, endPoint y: 215, distance: 37.7
click at [177, 215] on span "MR5UW9" at bounding box center [250, 213] width 146 height 11
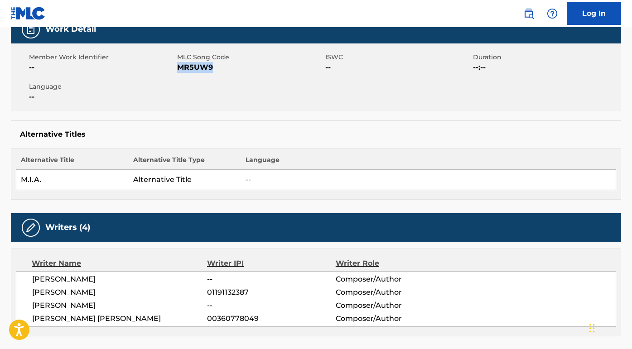
scroll to position [183, 0]
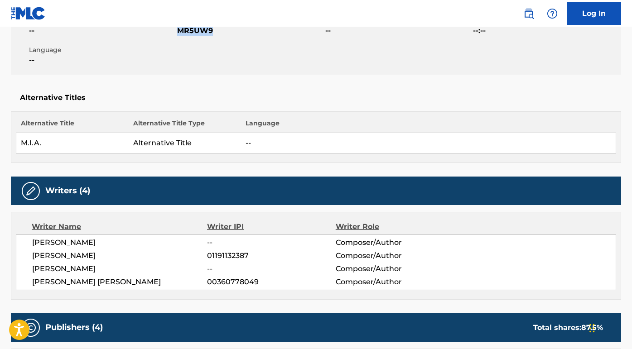
drag, startPoint x: 120, startPoint y: 252, endPoint x: 29, endPoint y: 253, distance: 91.5
click at [29, 253] on div "[PERSON_NAME] -- Composer/Author [PERSON_NAME] 01191132387 Composer/Author [PER…" at bounding box center [316, 263] width 600 height 56
drag, startPoint x: 114, startPoint y: 237, endPoint x: 28, endPoint y: 244, distance: 86.8
click at [28, 244] on div "[PERSON_NAME] -- Composer/Author [PERSON_NAME] 01191132387 Composer/Author [PER…" at bounding box center [316, 263] width 600 height 56
drag, startPoint x: 124, startPoint y: 280, endPoint x: 32, endPoint y: 284, distance: 91.6
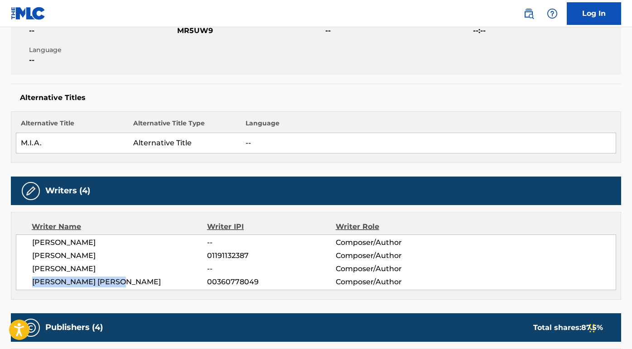
click at [32, 284] on span "[PERSON_NAME] [PERSON_NAME]" at bounding box center [119, 282] width 175 height 11
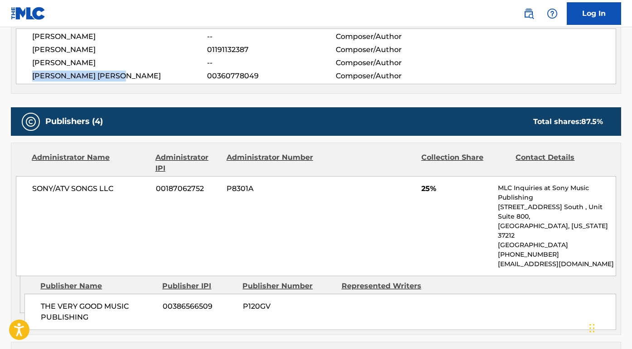
scroll to position [411, 0]
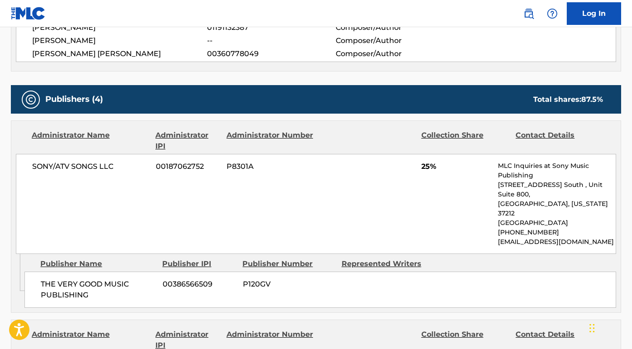
drag, startPoint x: 115, startPoint y: 159, endPoint x: 147, endPoint y: 159, distance: 32.2
click at [147, 159] on div "SONY/ATV SONGS LLC 00187062752 P8301A 25% MLC Inquiries at Sony Music Publishin…" at bounding box center [316, 204] width 600 height 100
drag, startPoint x: 138, startPoint y: 159, endPoint x: 116, endPoint y: 167, distance: 22.8
click at [116, 167] on div "SONY/ATV SONGS LLC 00187062752 P8301A 25% MLC Inquiries at Sony Music Publishin…" at bounding box center [316, 204] width 600 height 100
drag, startPoint x: 90, startPoint y: 271, endPoint x: 41, endPoint y: 259, distance: 50.3
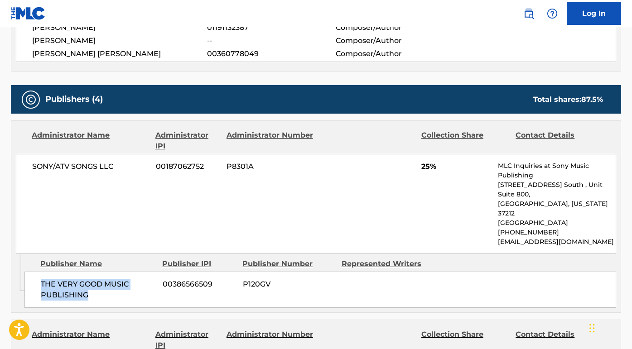
click at [41, 279] on span "THE VERY GOOD MUSIC PUBLISHING" at bounding box center [98, 290] width 115 height 22
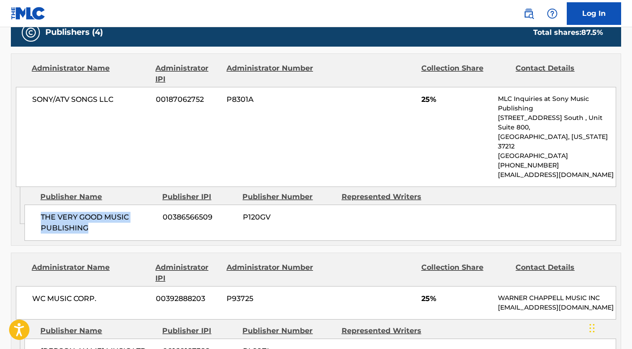
scroll to position [502, 0]
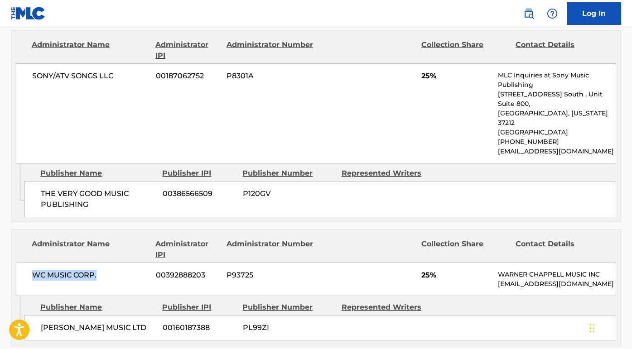
drag, startPoint x: 98, startPoint y: 255, endPoint x: 24, endPoint y: 255, distance: 73.9
click at [24, 263] on div "WC MUSIC CORP. 00392888203 P93725 25% [PERSON_NAME] MUSIC INC [EMAIL_ADDRESS][D…" at bounding box center [316, 280] width 600 height 34
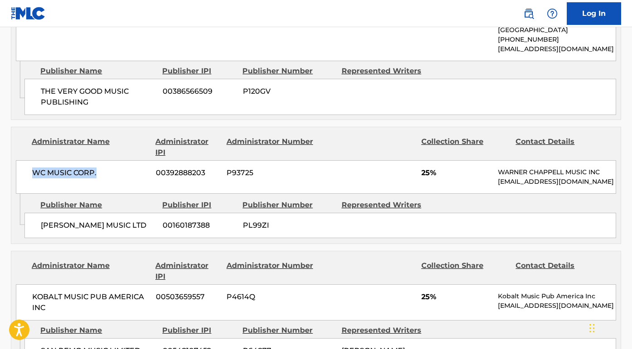
scroll to position [645, 0]
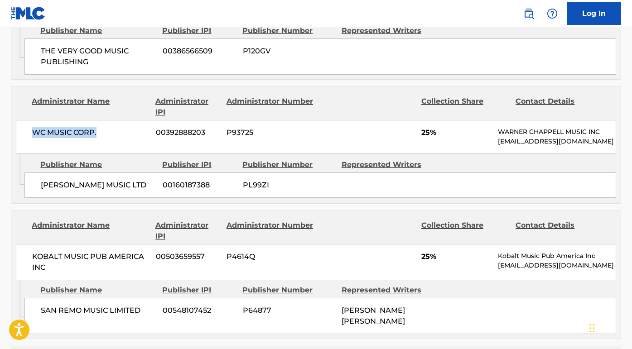
drag, startPoint x: 60, startPoint y: 188, endPoint x: 29, endPoint y: 168, distance: 36.6
click at [29, 173] on div "[PERSON_NAME] MUSIC LTD 00160187388 PL99ZI" at bounding box center [320, 185] width 592 height 25
drag, startPoint x: 72, startPoint y: 259, endPoint x: 28, endPoint y: 247, distance: 45.8
click at [28, 247] on div "KOBALT MUSIC PUB AMERICA INC 00503659557 P4614Q 25% Kobalt Music Pub America In…" at bounding box center [316, 262] width 600 height 36
drag, startPoint x: 143, startPoint y: 305, endPoint x: 39, endPoint y: 305, distance: 103.3
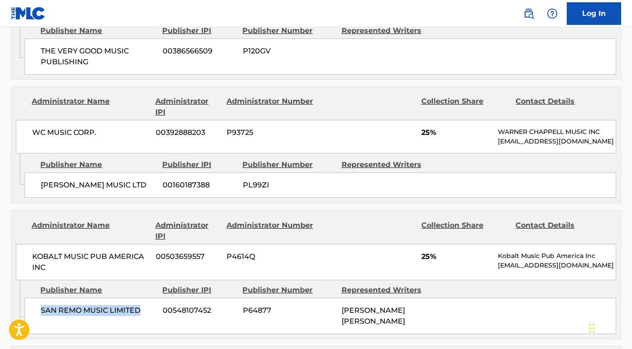
click at [39, 305] on div "SAN REMO MUSIC LIMITED 00548107452 P64877 [PERSON_NAME] [PERSON_NAME]" at bounding box center [320, 316] width 592 height 36
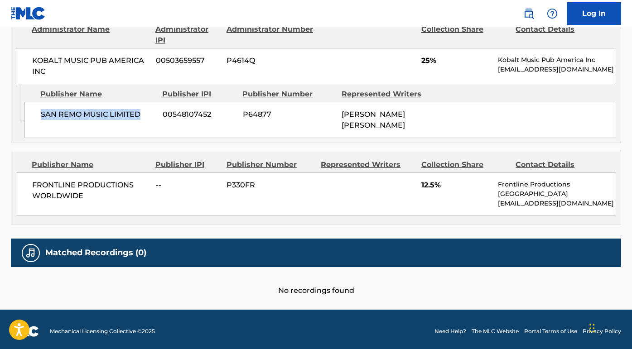
scroll to position [841, 0]
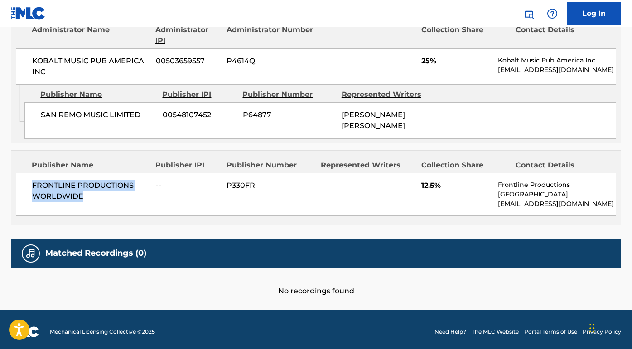
drag, startPoint x: 90, startPoint y: 195, endPoint x: 20, endPoint y: 179, distance: 71.7
click at [20, 179] on div "FRONTLINE PRODUCTIONS WORLDWIDE -- P330FR 12.5% Frontline Productions Detroit […" at bounding box center [316, 194] width 600 height 43
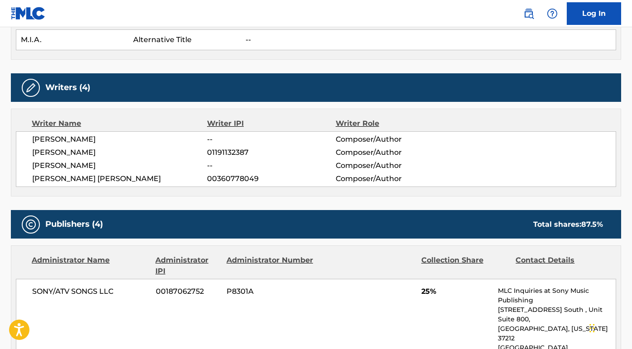
scroll to position [0, 0]
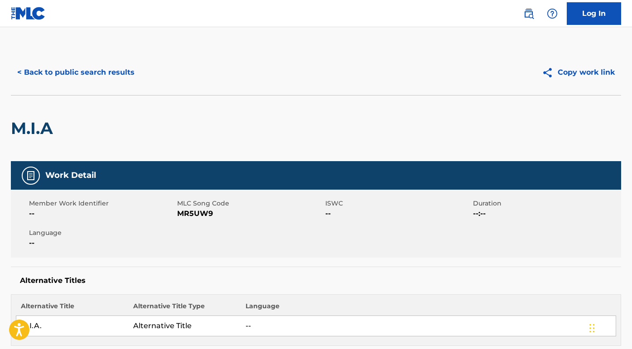
click at [126, 74] on button "< Back to public search results" at bounding box center [76, 72] width 130 height 23
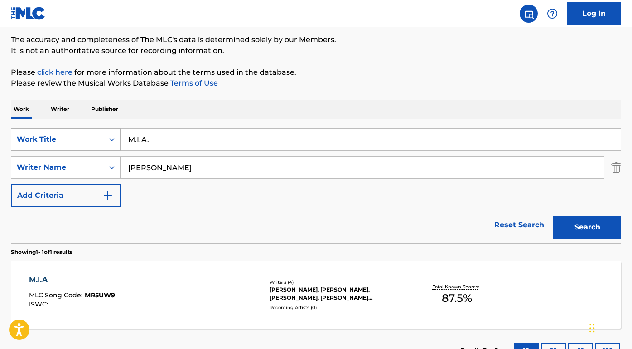
drag, startPoint x: 197, startPoint y: 140, endPoint x: 35, endPoint y: 138, distance: 162.2
click at [35, 138] on div "SearchWithCriteria28cf4796-ed8d-40c0-8e1f-7b17a1ba07d8 Work Title M.I.A." at bounding box center [316, 139] width 610 height 23
paste input "ik schreeuw het van de daken"
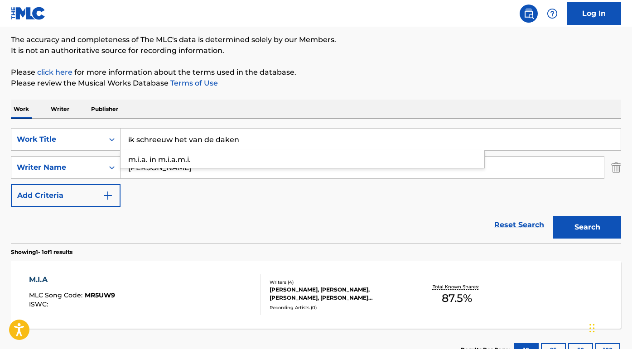
type input "ik schreeuw het van de daken"
click at [155, 107] on div "Work Writer Publisher" at bounding box center [316, 109] width 610 height 19
drag, startPoint x: 201, startPoint y: 172, endPoint x: 92, endPoint y: 161, distance: 110.2
click at [92, 161] on div "SearchWithCriteria97186a86-233d-4aa7-88fa-3f0870ef6bbe Writer Name [PERSON_NAME]" at bounding box center [316, 167] width 610 height 23
click at [587, 227] on button "Search" at bounding box center [587, 227] width 68 height 23
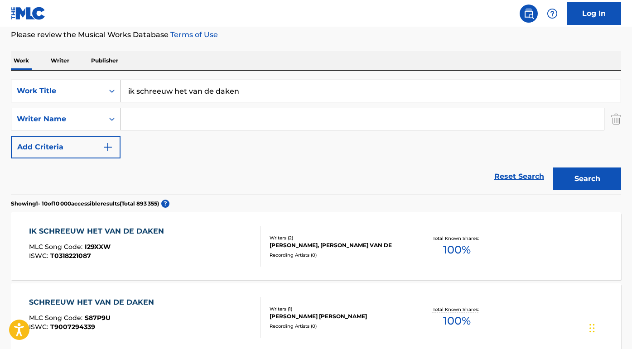
scroll to position [102, 0]
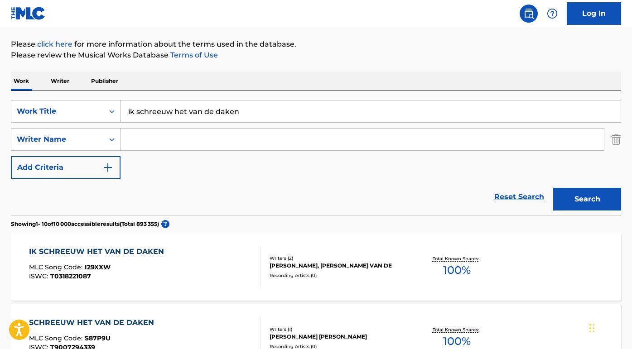
paste input "[PERSON_NAME]"
click at [587, 199] on button "Search" at bounding box center [587, 199] width 68 height 23
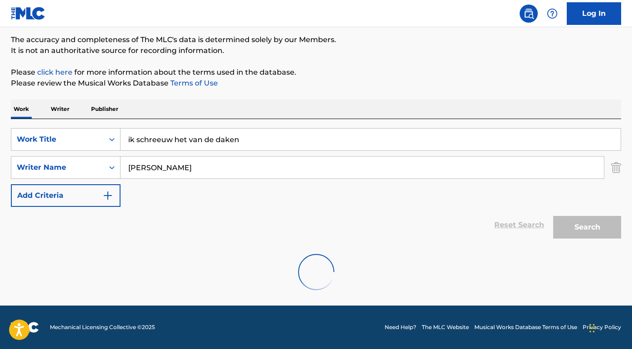
scroll to position [73, 0]
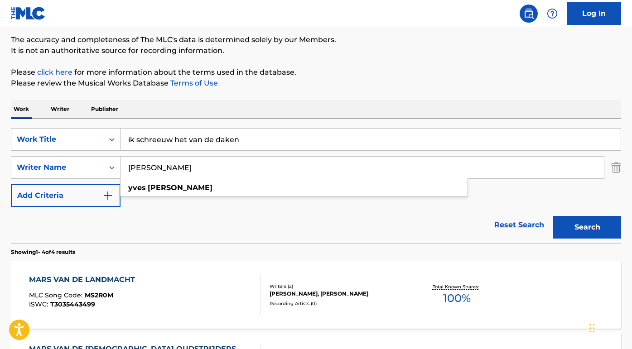
click at [587, 227] on button "Search" at bounding box center [587, 227] width 68 height 23
drag, startPoint x: 148, startPoint y: 168, endPoint x: 117, endPoint y: 168, distance: 30.4
click at [117, 168] on div "SearchWithCriteria97186a86-233d-4aa7-88fa-3f0870ef6bbe Writer Name [PERSON_NAME]" at bounding box center [316, 167] width 610 height 23
type input "[PERSON_NAME]"
click at [587, 227] on button "Search" at bounding box center [587, 227] width 68 height 23
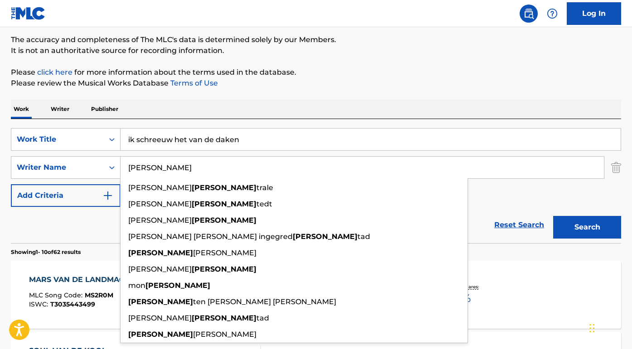
click at [98, 230] on div "Reset Search Search" at bounding box center [316, 225] width 610 height 36
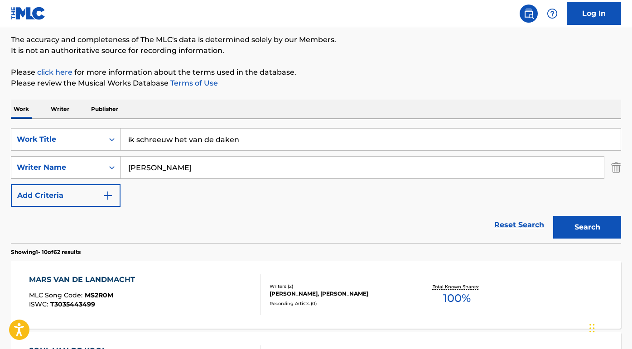
drag, startPoint x: 196, startPoint y: 170, endPoint x: 107, endPoint y: 169, distance: 88.4
click at [107, 169] on div "SearchWithCriteria97186a86-233d-4aa7-88fa-3f0870ef6bbe Writer Name [PERSON_NAME]" at bounding box center [316, 167] width 610 height 23
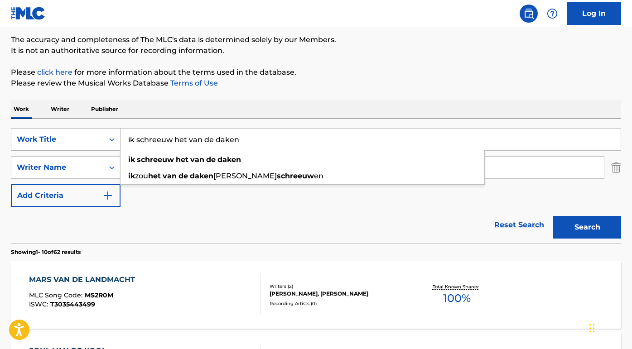
drag, startPoint x: 248, startPoint y: 139, endPoint x: 109, endPoint y: 136, distance: 139.1
click at [109, 136] on div "SearchWithCriteria28cf4796-ed8d-40c0-8e1f-7b17a1ba07d8 Work Title ik schreeuw h…" at bounding box center [316, 139] width 610 height 23
paste input "Koud in mijn [PERSON_NAME]"
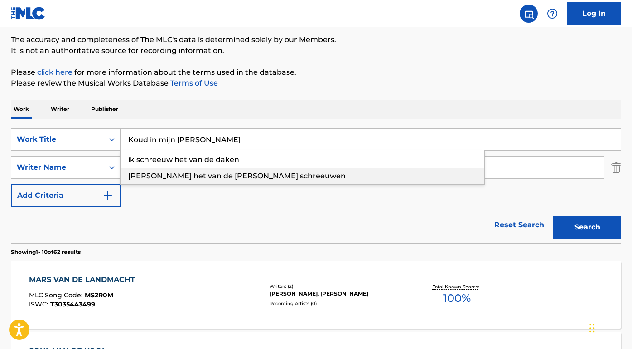
type input "Koud in mijn [PERSON_NAME]"
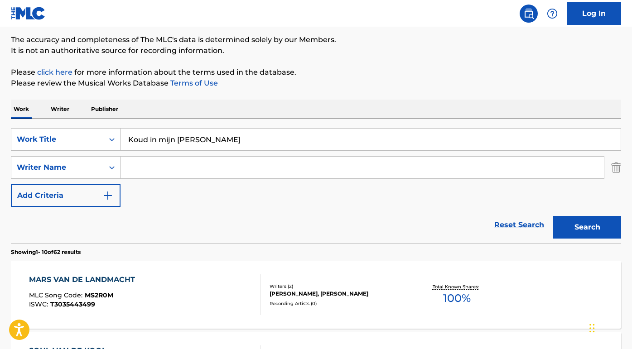
click at [192, 208] on div "Reset Search Search" at bounding box center [316, 225] width 610 height 36
click at [193, 170] on input "Search Form" at bounding box center [362, 168] width 483 height 22
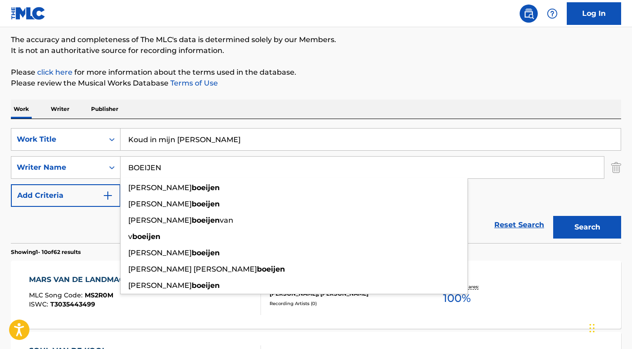
type input "BOEIJEN"
click at [587, 227] on button "Search" at bounding box center [587, 227] width 68 height 23
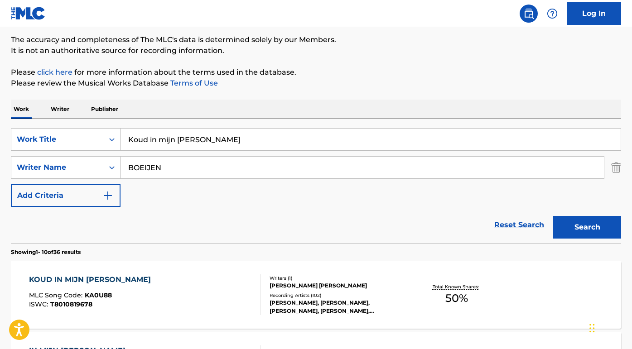
click at [98, 280] on div "KOUD IN MIJN [PERSON_NAME]" at bounding box center [92, 280] width 126 height 11
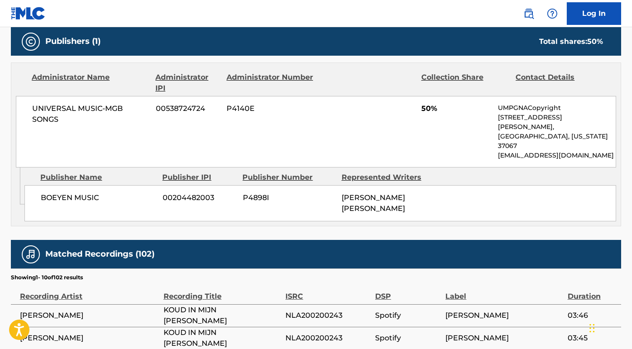
scroll to position [395, 0]
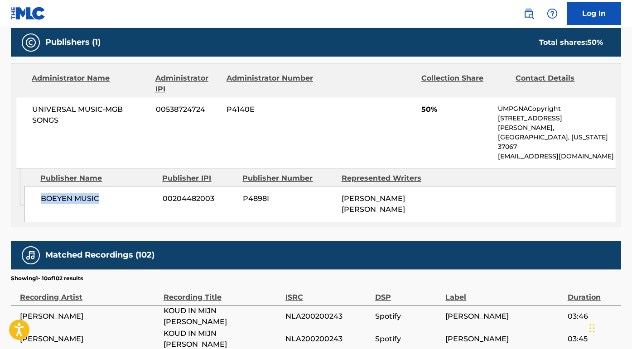
drag, startPoint x: 106, startPoint y: 177, endPoint x: 34, endPoint y: 179, distance: 71.6
click at [34, 186] on div "BOEYEN MUSIC 00204482003 P4898I [PERSON_NAME] [PERSON_NAME]" at bounding box center [320, 204] width 592 height 36
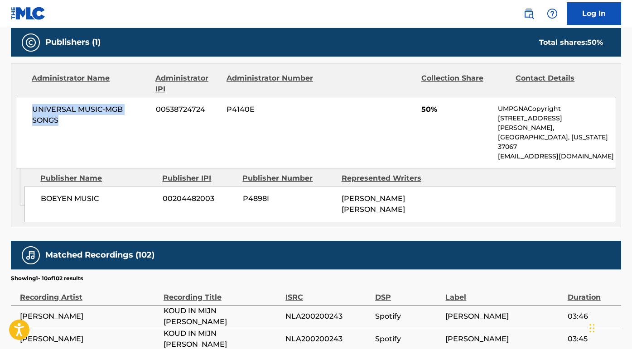
drag, startPoint x: 81, startPoint y: 132, endPoint x: 21, endPoint y: 106, distance: 65.6
click at [21, 106] on div "UNIVERSAL MUSIC-MGB SONGS 00538724724 P4140E 50% UMPGNACopyright [STREET_ADDRES…" at bounding box center [316, 133] width 600 height 72
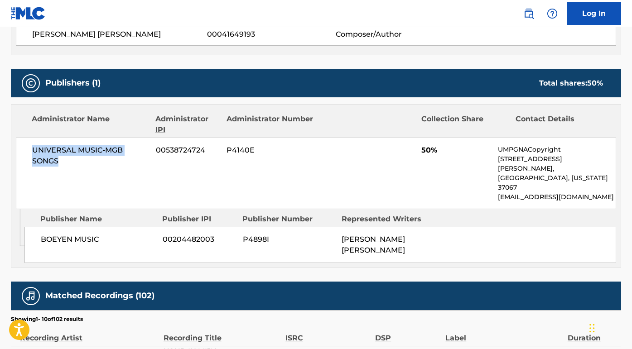
scroll to position [293, 0]
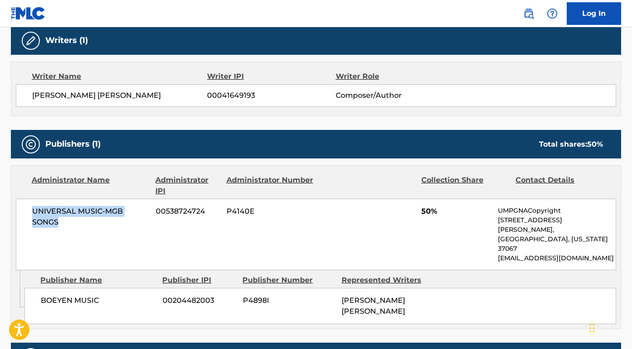
drag, startPoint x: 168, startPoint y: 96, endPoint x: 30, endPoint y: 94, distance: 138.2
click at [30, 94] on div "[PERSON_NAME] [PERSON_NAME] 00041649193 Composer/Author" at bounding box center [316, 95] width 600 height 23
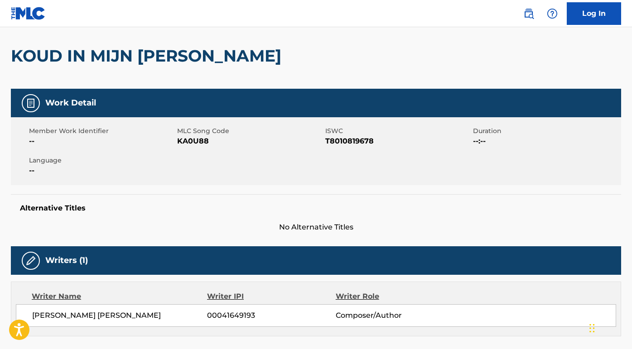
scroll to position [65, 0]
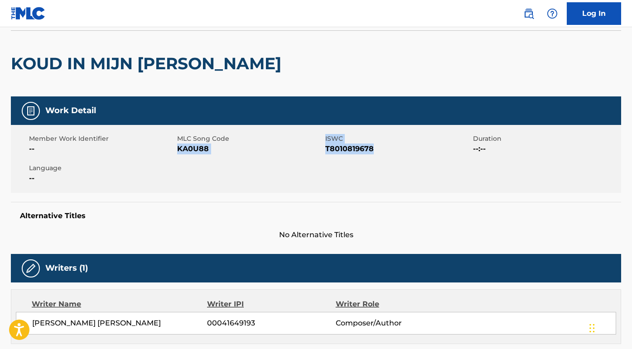
drag, startPoint x: 376, startPoint y: 147, endPoint x: 178, endPoint y: 150, distance: 198.0
click at [178, 150] on div "Member Work Identifier -- MLC Song Code KA0U88 ISWC T8010819678 Duration --:-- …" at bounding box center [316, 159] width 610 height 68
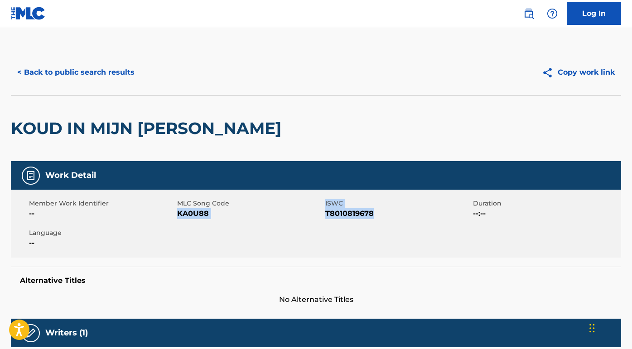
scroll to position [73, 0]
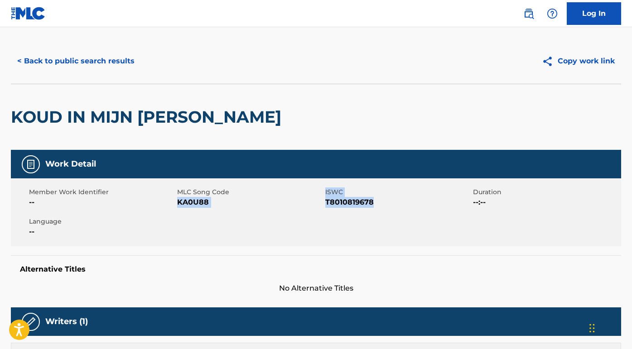
click at [131, 73] on button "< Back to public search results" at bounding box center [76, 61] width 130 height 23
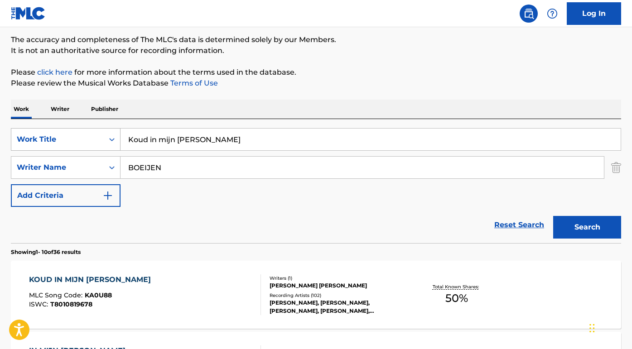
drag, startPoint x: 207, startPoint y: 141, endPoint x: 89, endPoint y: 139, distance: 117.8
click at [89, 139] on div "SearchWithCriteria28cf4796-ed8d-40c0-8e1f-7b17a1ba07d8 Work Title Koud in mijn …" at bounding box center [316, 139] width 610 height 23
paste input "[PERSON_NAME] I Should Have Known I"
drag, startPoint x: 171, startPoint y: 139, endPoint x: 123, endPoint y: 139, distance: 48.5
click at [123, 139] on input "[PERSON_NAME] I Should Have Known It" at bounding box center [371, 140] width 500 height 22
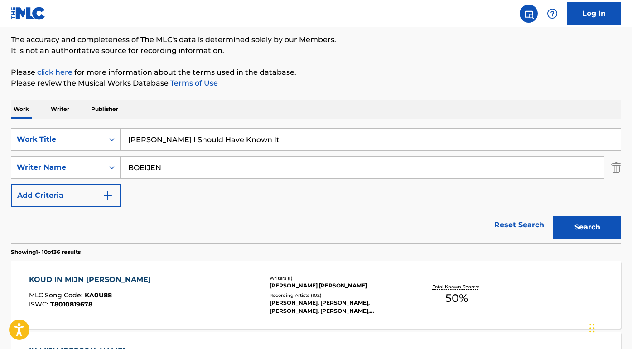
click at [162, 141] on input "[PERSON_NAME] I Should Have Known It" at bounding box center [371, 140] width 500 height 22
drag, startPoint x: 168, startPoint y: 141, endPoint x: 97, endPoint y: 141, distance: 70.7
click at [97, 141] on div "SearchWithCriteria28cf4796-ed8d-40c0-8e1f-7b17a1ba07d8 Work Title [PERSON_NAME]…" at bounding box center [316, 139] width 610 height 23
type input "I Should Have Known It"
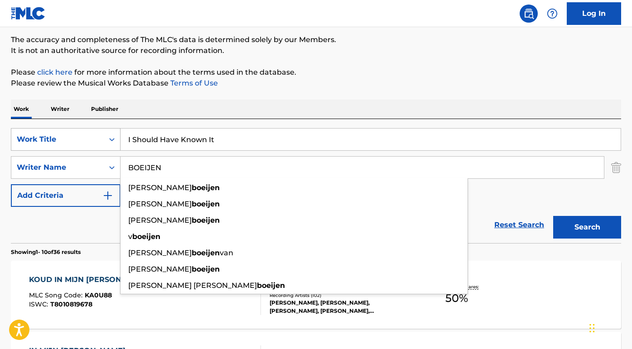
drag, startPoint x: 170, startPoint y: 170, endPoint x: 63, endPoint y: 149, distance: 108.6
click at [63, 149] on div "SearchWithCriteria28cf4796-ed8d-40c0-8e1f-7b17a1ba07d8 Work Title I Should Have…" at bounding box center [316, 167] width 610 height 79
paste input "[PERSON_NAME]"
click at [587, 227] on button "Search" at bounding box center [587, 227] width 68 height 23
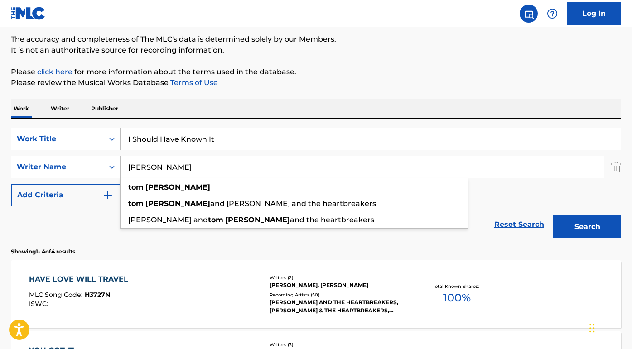
scroll to position [73, 0]
click at [177, 137] on input "I Should Have Known It" at bounding box center [371, 140] width 500 height 22
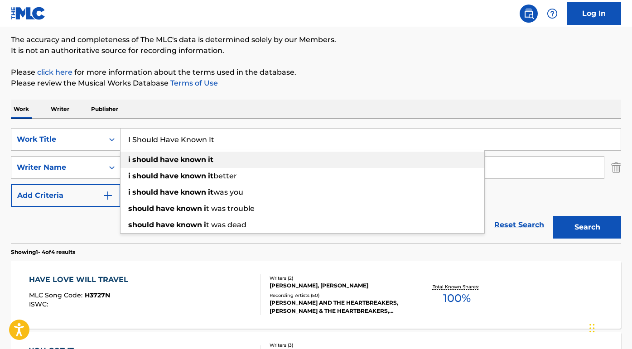
scroll to position [78, 0]
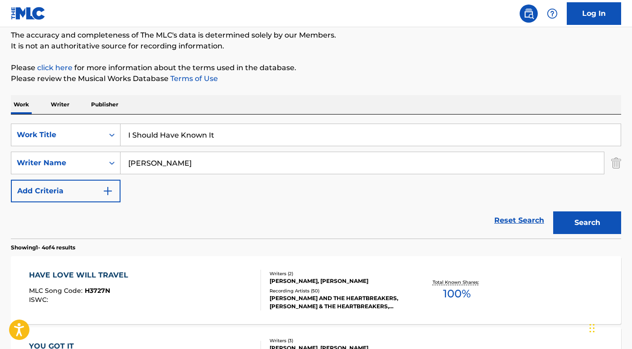
click at [105, 228] on div "Reset Search Search" at bounding box center [316, 221] width 610 height 36
click at [150, 160] on input "[PERSON_NAME]" at bounding box center [362, 163] width 483 height 22
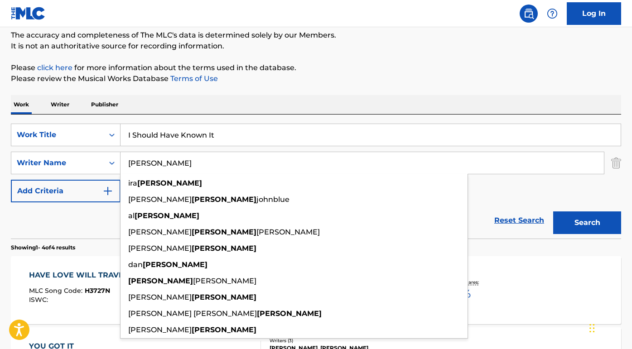
type input "[PERSON_NAME]"
click at [587, 223] on button "Search" at bounding box center [587, 223] width 68 height 23
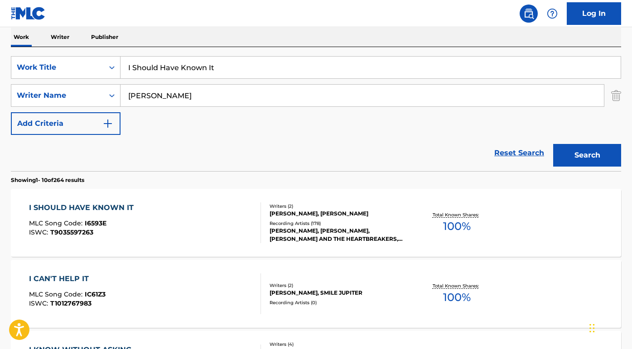
scroll to position [149, 0]
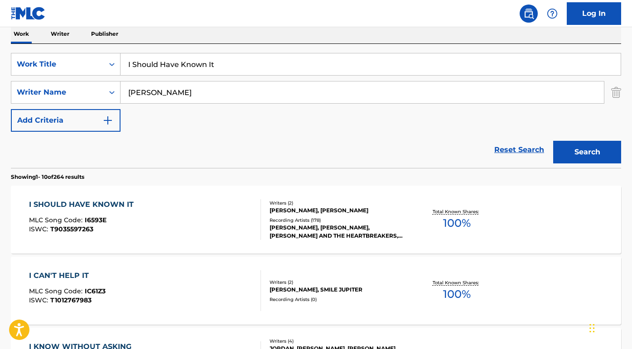
click at [116, 204] on div "I SHOULD HAVE KNOWN IT" at bounding box center [83, 204] width 109 height 11
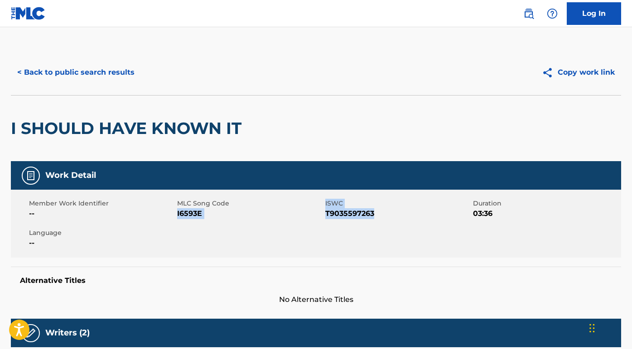
drag, startPoint x: 377, startPoint y: 211, endPoint x: 178, endPoint y: 217, distance: 198.5
click at [178, 217] on div "Member Work Identifier -- MLC Song Code I6593E ISWC T9035597263 Duration 03:36 …" at bounding box center [316, 224] width 610 height 68
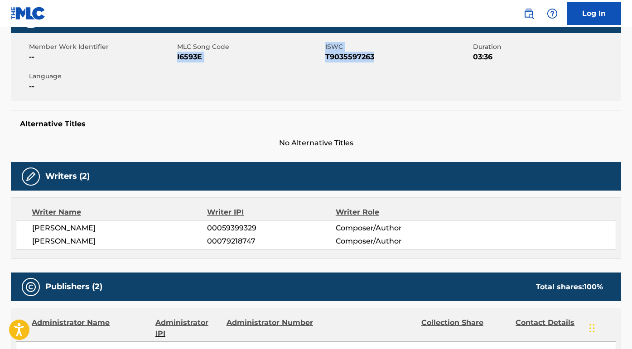
scroll to position [222, 0]
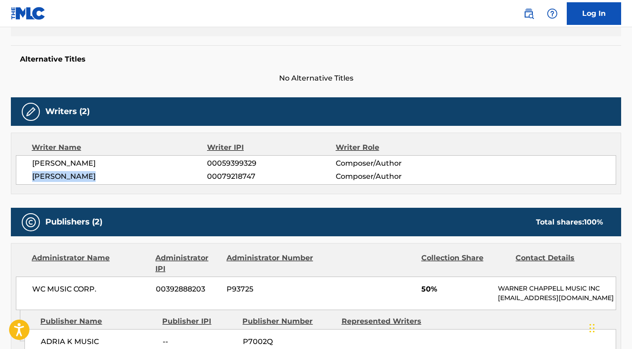
drag, startPoint x: 94, startPoint y: 179, endPoint x: 4, endPoint y: 179, distance: 90.2
click at [4, 179] on div "< Back to public search results Copy work link I SHOULD HAVE KNOWN IT Work Deta…" at bounding box center [316, 344] width 632 height 1032
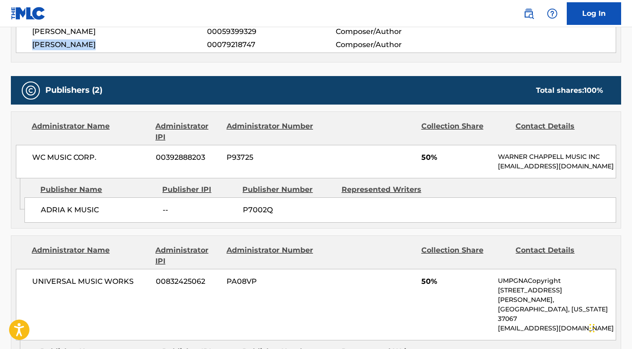
scroll to position [378, 0]
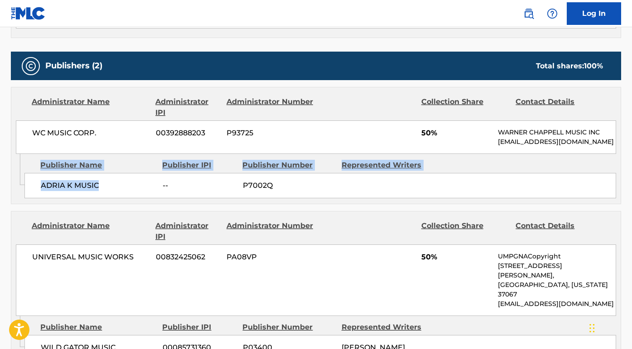
drag, startPoint x: 105, startPoint y: 193, endPoint x: 20, endPoint y: 193, distance: 84.7
click at [20, 193] on div "Admin Original Publisher Connecting Line Publisher Name Publisher IPI Publisher…" at bounding box center [315, 179] width 609 height 50
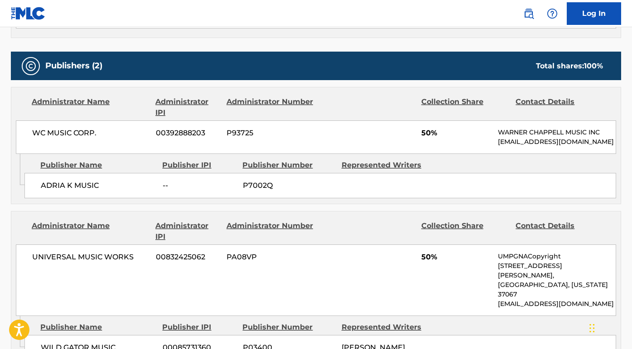
click at [105, 188] on div "ADRIA K MUSIC -- P7002Q" at bounding box center [320, 185] width 592 height 25
drag, startPoint x: 97, startPoint y: 195, endPoint x: 31, endPoint y: 194, distance: 66.2
click at [31, 194] on div "ADRIA K MUSIC -- P7002Q" at bounding box center [320, 185] width 592 height 25
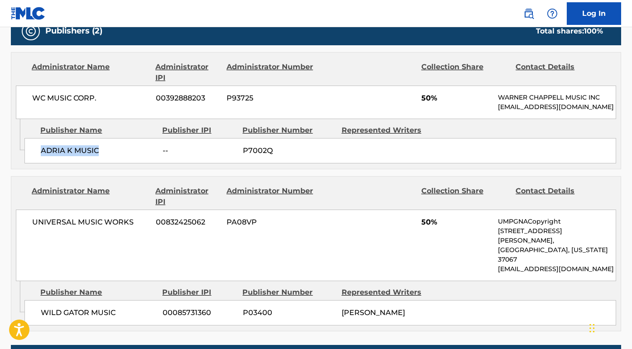
scroll to position [421, 0]
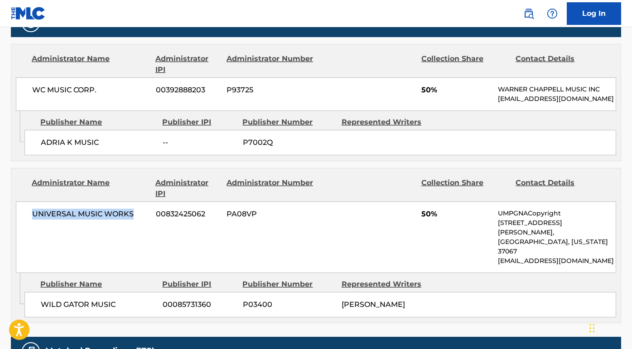
drag, startPoint x: 134, startPoint y: 224, endPoint x: 10, endPoint y: 224, distance: 123.7
click at [10, 224] on div "< Back to public search results Copy work link I SHOULD HAVE KNOWN IT Work Deta…" at bounding box center [316, 145] width 632 height 1032
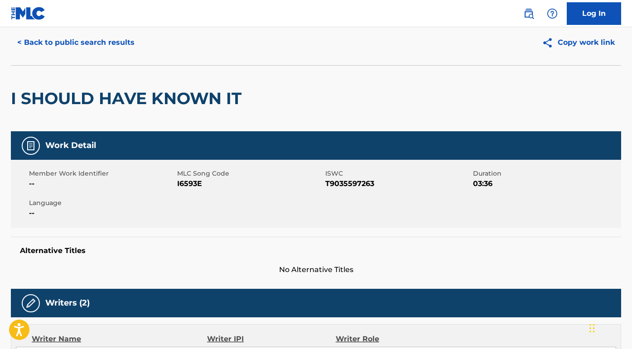
scroll to position [0, 0]
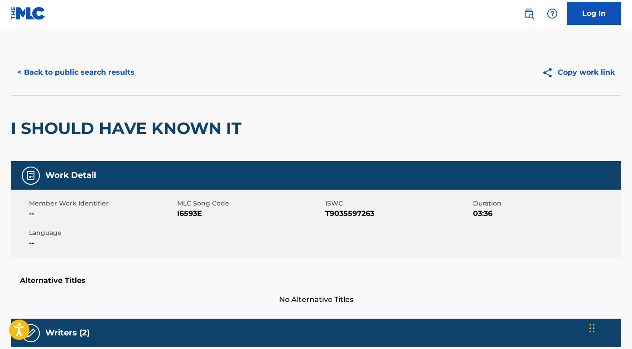
click at [122, 71] on button "< Back to public search results" at bounding box center [76, 72] width 130 height 23
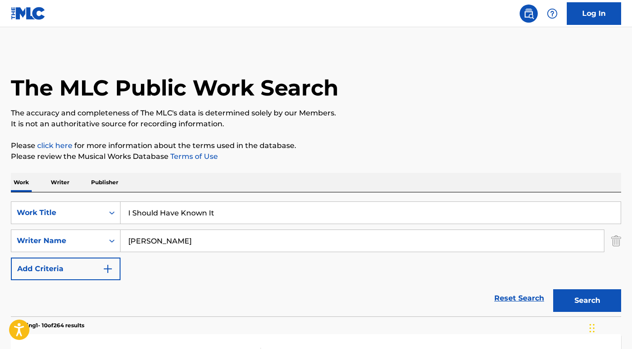
scroll to position [149, 0]
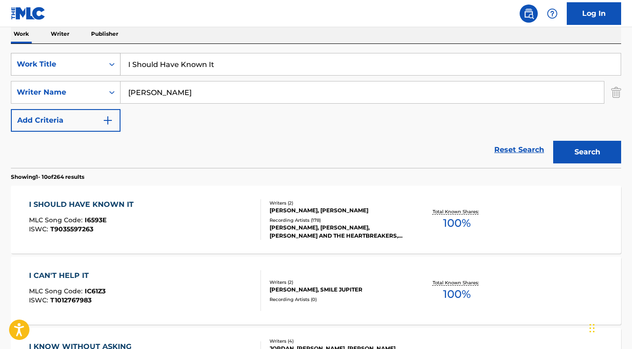
drag, startPoint x: 223, startPoint y: 61, endPoint x: 101, endPoint y: 61, distance: 122.8
click at [101, 61] on div "SearchWithCriteria28cf4796-ed8d-40c0-8e1f-7b17a1ba07d8 Work Title I Should Have…" at bounding box center [316, 64] width 610 height 23
paste input "jag ljuger så bra"
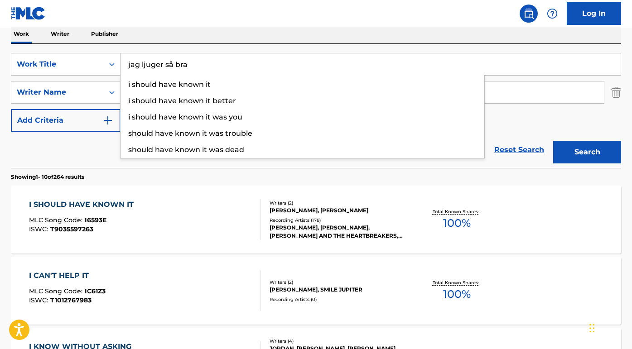
type input "jag ljuger så bra"
click at [147, 8] on nav "Log In" at bounding box center [316, 13] width 632 height 27
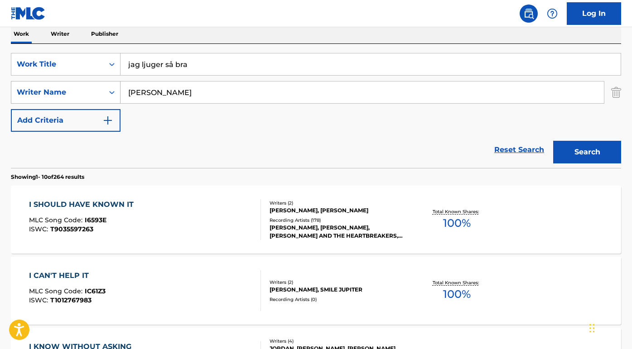
drag, startPoint x: 152, startPoint y: 94, endPoint x: 109, endPoint y: 93, distance: 43.5
click at [109, 94] on div "SearchWithCriteria97186a86-233d-4aa7-88fa-3f0870ef6bbe Writer Name [PERSON_NAME]" at bounding box center [316, 92] width 610 height 23
type input "RUDEBERG"
click at [587, 152] on button "Search" at bounding box center [587, 152] width 68 height 23
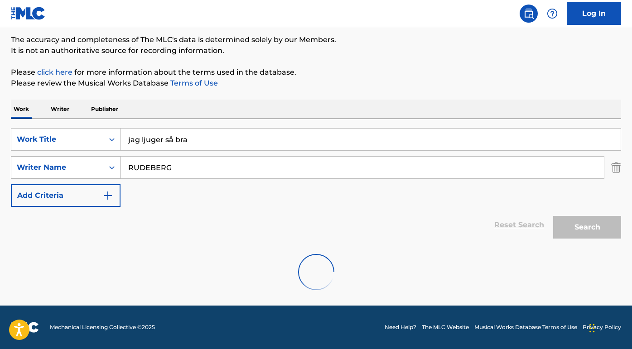
scroll to position [44, 0]
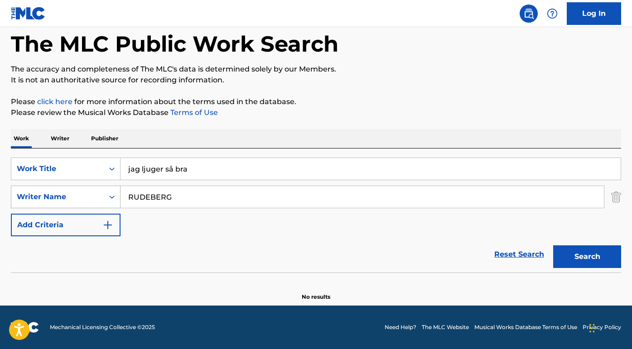
drag, startPoint x: 208, startPoint y: 201, endPoint x: 102, endPoint y: 197, distance: 105.2
click at [102, 197] on div "SearchWithCriteria97186a86-233d-4aa7-88fa-3f0870ef6bbe Writer Name [PERSON_NAME]" at bounding box center [316, 197] width 610 height 23
click at [587, 257] on button "Search" at bounding box center [587, 257] width 68 height 23
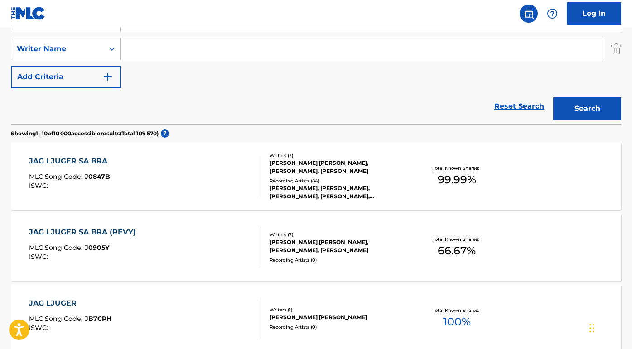
scroll to position [193, 0]
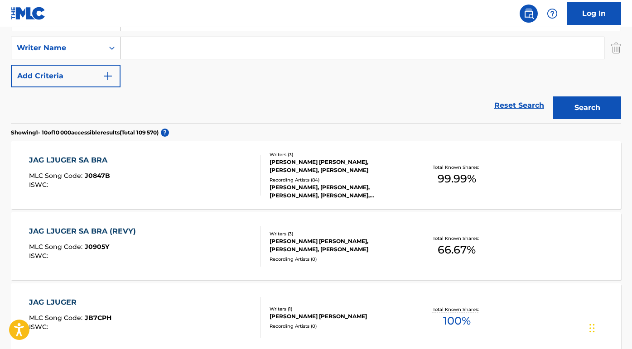
click at [81, 164] on div "JAG LJUGER SA BRA" at bounding box center [70, 160] width 83 height 11
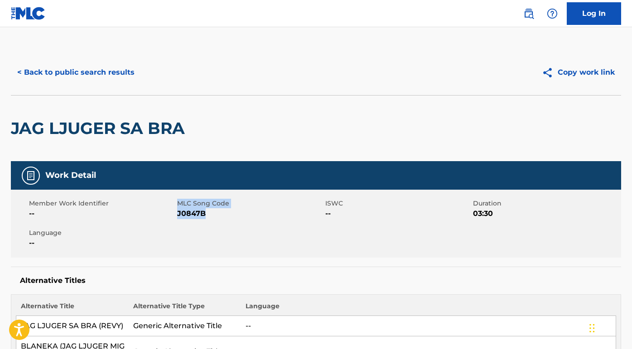
drag, startPoint x: 204, startPoint y: 214, endPoint x: 176, endPoint y: 213, distance: 28.1
click at [176, 213] on div "Member Work Identifier -- MLC Song Code J0847B ISWC -- Duration 03:30 Language …" at bounding box center [316, 224] width 610 height 68
click at [191, 215] on span "J0847B" at bounding box center [250, 213] width 146 height 11
drag, startPoint x: 213, startPoint y: 215, endPoint x: 178, endPoint y: 215, distance: 35.3
click at [178, 215] on span "J0847B" at bounding box center [250, 213] width 146 height 11
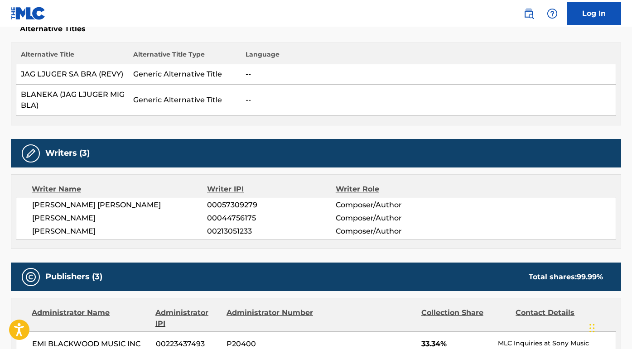
scroll to position [278, 0]
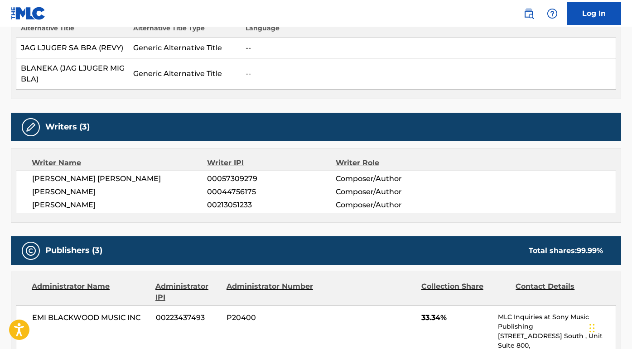
click at [145, 175] on span "[PERSON_NAME] [PERSON_NAME]" at bounding box center [119, 179] width 175 height 11
drag, startPoint x: 145, startPoint y: 176, endPoint x: 0, endPoint y: 177, distance: 144.6
drag, startPoint x: 115, startPoint y: 193, endPoint x: 20, endPoint y: 193, distance: 94.7
click at [20, 193] on div "[PERSON_NAME] [PERSON_NAME] 00057309279 Composer/Author [PERSON_NAME] 000447561…" at bounding box center [316, 192] width 600 height 43
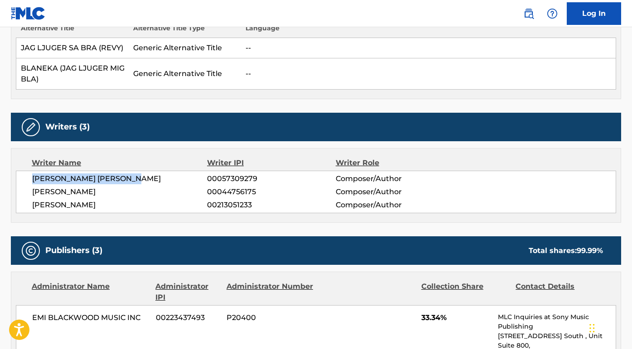
drag, startPoint x: 116, startPoint y: 207, endPoint x: 32, endPoint y: 207, distance: 84.3
click at [32, 207] on span "[PERSON_NAME]" at bounding box center [119, 205] width 175 height 11
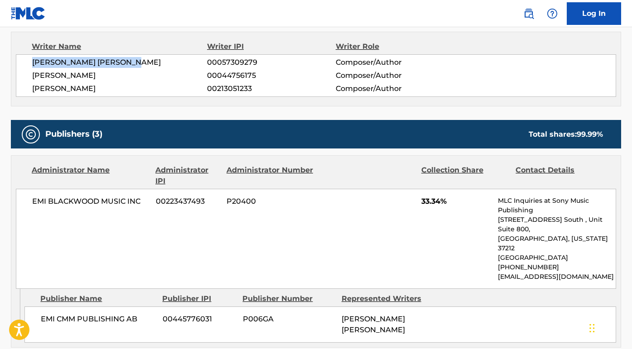
scroll to position [445, 0]
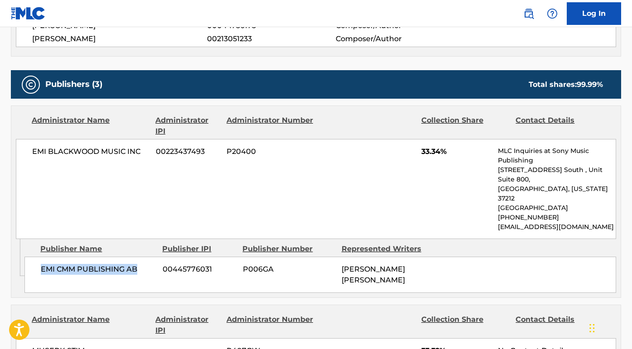
drag, startPoint x: 146, startPoint y: 252, endPoint x: 39, endPoint y: 250, distance: 107.0
click at [39, 257] on div "EMI CMM PUBLISHING AB 00445776031 P006GA [PERSON_NAME] [PERSON_NAME]" at bounding box center [320, 275] width 592 height 36
click at [329, 0] on nav "Log In" at bounding box center [316, 13] width 632 height 27
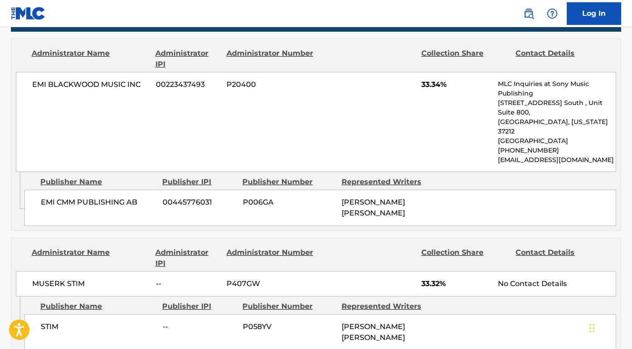
scroll to position [522, 0]
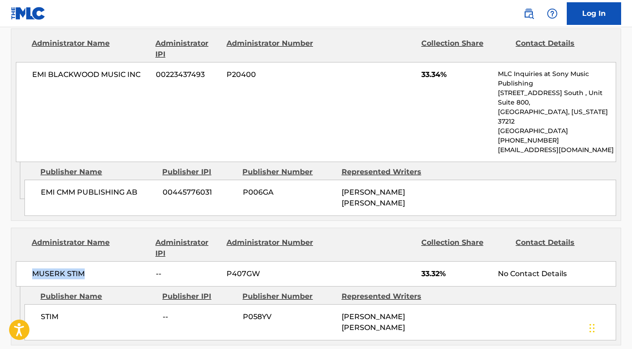
drag, startPoint x: 98, startPoint y: 247, endPoint x: 99, endPoint y: 256, distance: 8.6
click at [99, 261] on div "MUSERK STIM -- P407GW 33.32% No Contact Details" at bounding box center [316, 273] width 600 height 25
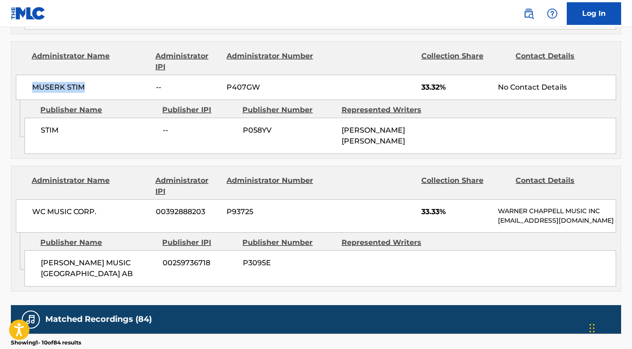
scroll to position [736, 0]
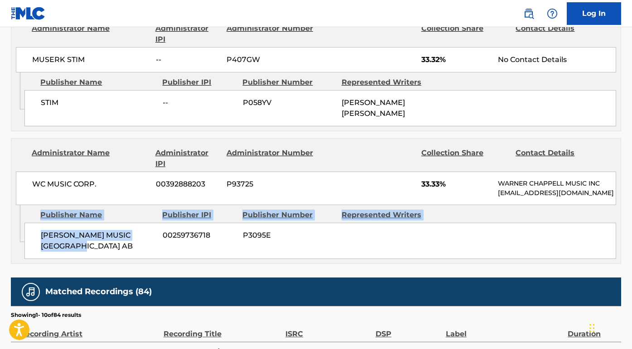
drag, startPoint x: 114, startPoint y: 230, endPoint x: 25, endPoint y: 224, distance: 89.0
click at [23, 225] on div "Admin Original Publisher Connecting Line Publisher Name Publisher IPI Publisher…" at bounding box center [315, 234] width 609 height 58
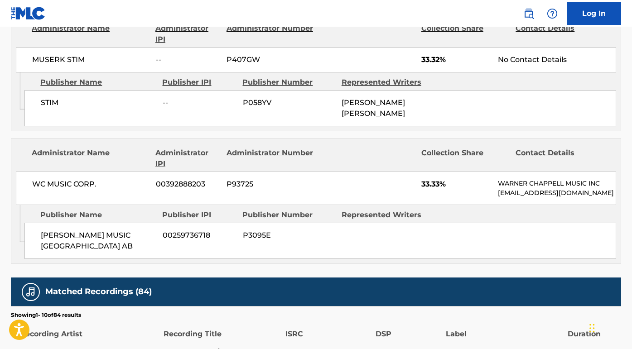
click at [93, 237] on span "[PERSON_NAME] MUSIC [GEOGRAPHIC_DATA] AB" at bounding box center [98, 241] width 115 height 22
drag, startPoint x: 104, startPoint y: 237, endPoint x: 41, endPoint y: 223, distance: 64.4
click at [41, 230] on span "[PERSON_NAME] MUSIC [GEOGRAPHIC_DATA] AB" at bounding box center [98, 241] width 115 height 22
